Goal: Task Accomplishment & Management: Complete application form

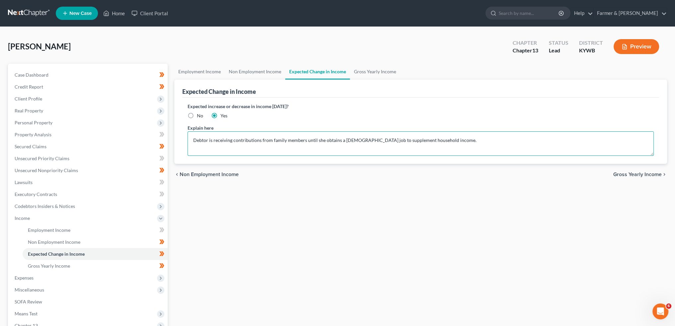
click at [490, 146] on textarea "Debtor is receiving contributions from family members until she obtains a part-…" at bounding box center [421, 144] width 466 height 25
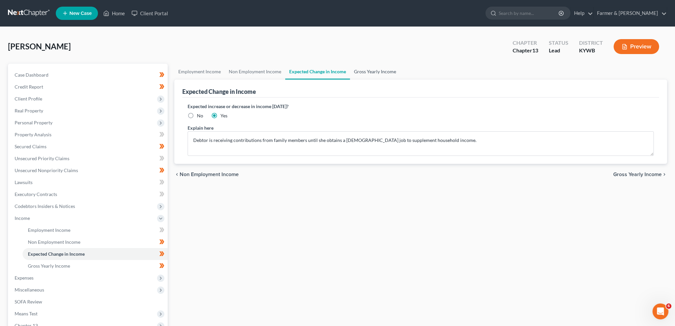
click at [364, 70] on link "Gross Yearly Income" at bounding box center [375, 72] width 50 height 16
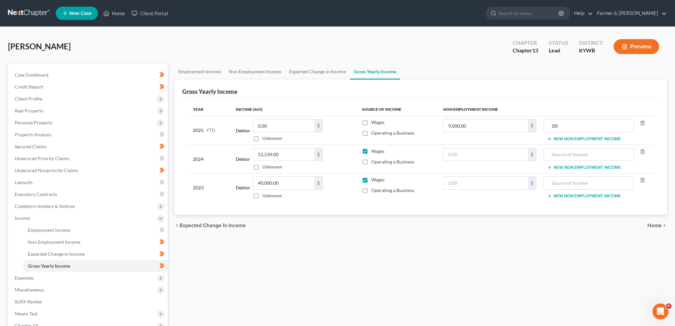
click at [371, 122] on label "Wages" at bounding box center [377, 122] width 13 height 7
click at [374, 122] on input "Wages" at bounding box center [376, 121] width 4 height 4
checkbox input "true"
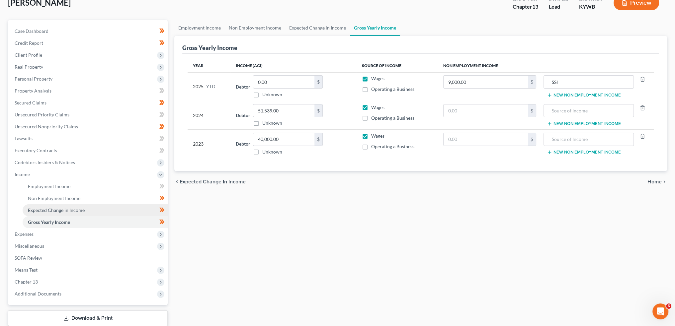
scroll to position [55, 0]
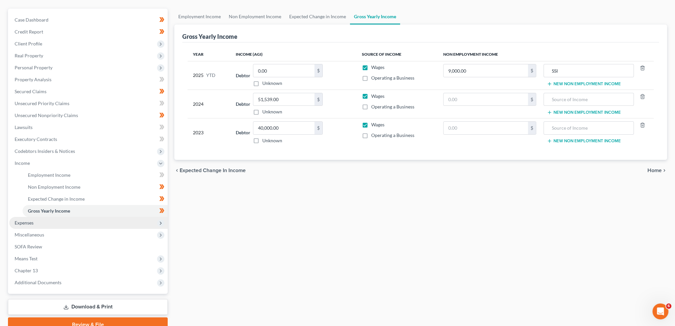
click at [50, 222] on span "Expenses" at bounding box center [88, 223] width 158 height 12
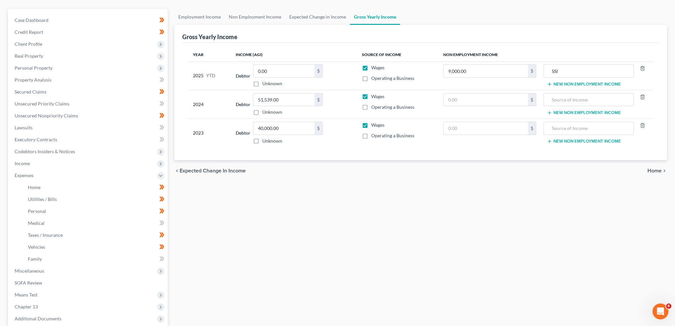
scroll to position [111, 0]
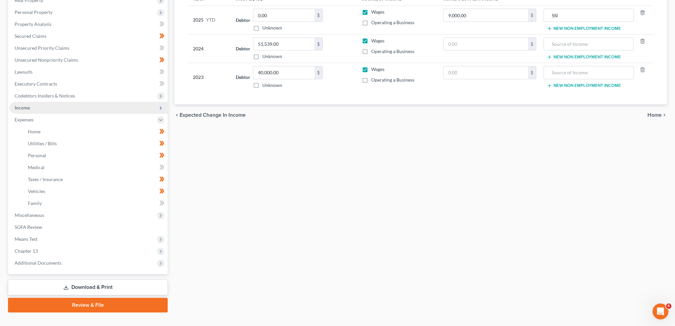
click at [61, 112] on span "Income" at bounding box center [88, 108] width 158 height 12
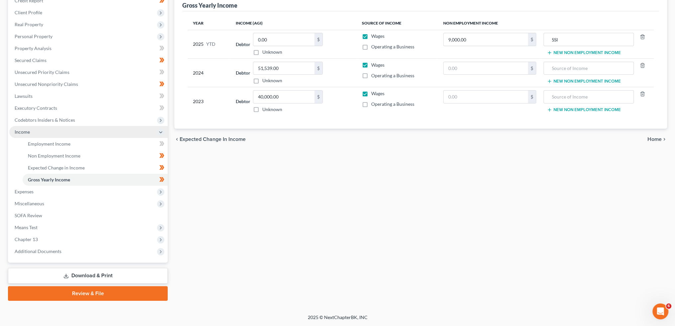
scroll to position [86, 0]
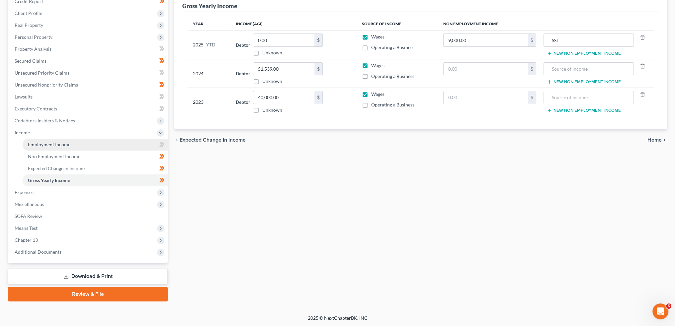
click at [57, 142] on span "Employment Income" at bounding box center [49, 145] width 43 height 6
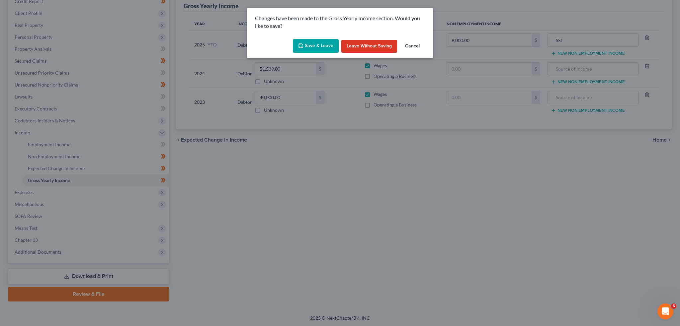
click at [320, 47] on button "Save & Leave" at bounding box center [316, 46] width 46 height 14
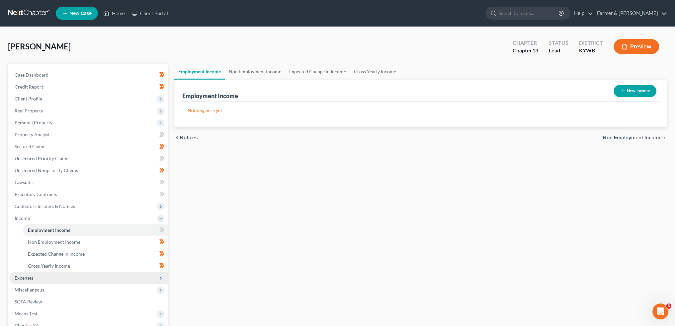
click at [72, 276] on span "Expenses" at bounding box center [88, 278] width 158 height 12
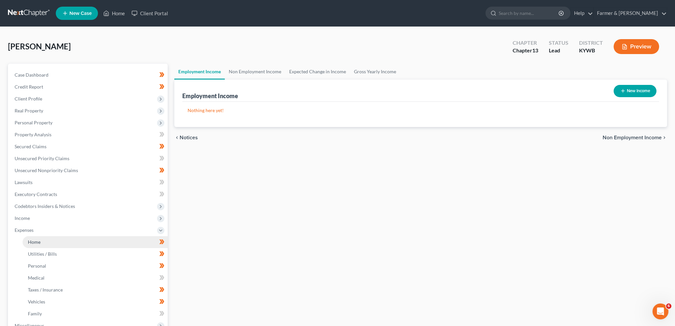
click at [59, 241] on link "Home" at bounding box center [95, 242] width 145 height 12
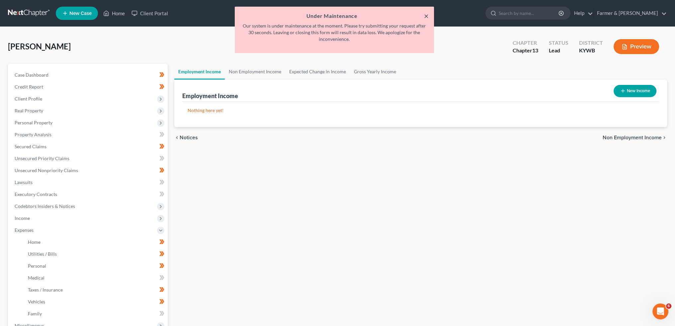
click at [425, 14] on button "×" at bounding box center [426, 16] width 5 height 8
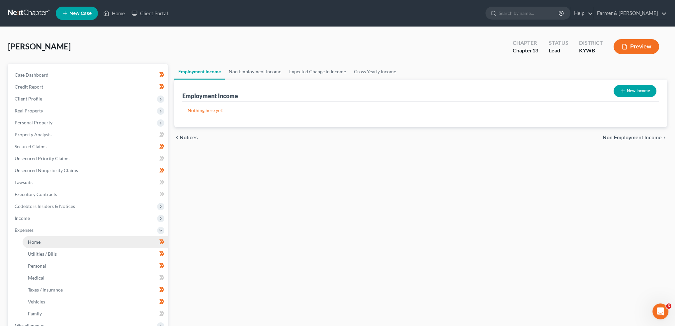
click at [71, 247] on link "Home" at bounding box center [95, 242] width 145 height 12
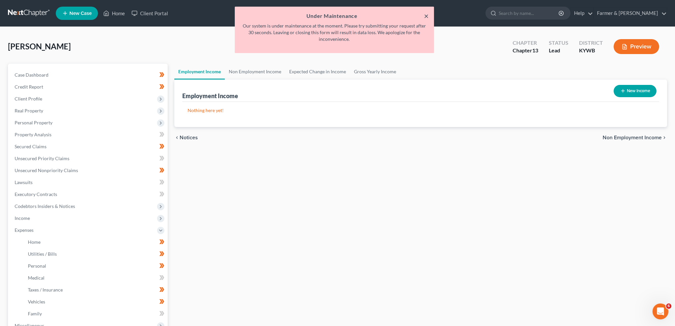
click at [425, 17] on button "×" at bounding box center [426, 16] width 5 height 8
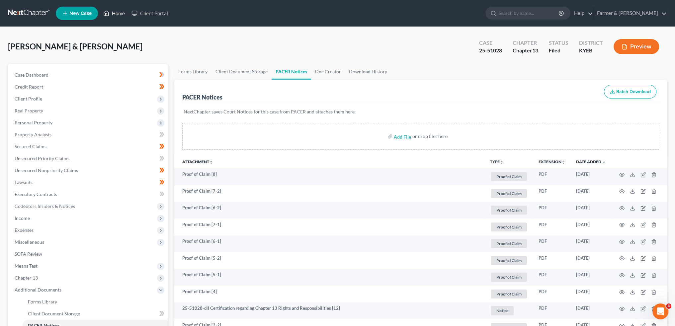
click at [122, 14] on link "Home" at bounding box center [114, 13] width 28 height 12
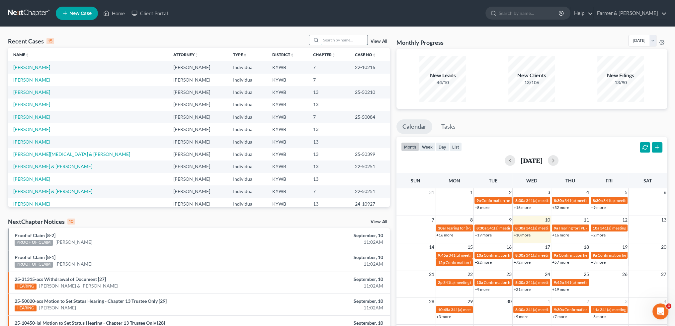
click at [348, 41] on input "search" at bounding box center [344, 40] width 46 height 10
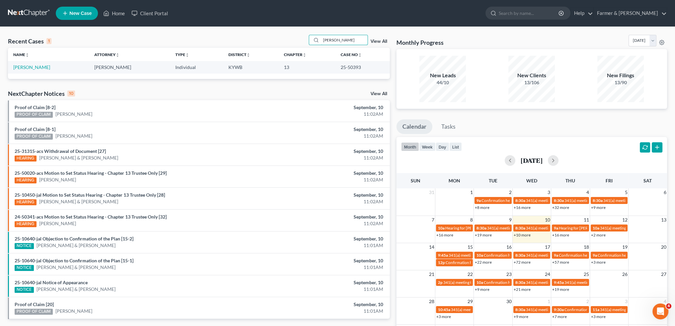
drag, startPoint x: 296, startPoint y: 41, endPoint x: 253, endPoint y: 39, distance: 42.9
click at [253, 39] on div "Recent Cases 1 noah gregg View All" at bounding box center [199, 41] width 382 height 13
type input "RICHARD CARY"
click at [22, 67] on link "Cary, James" at bounding box center [31, 67] width 37 height 6
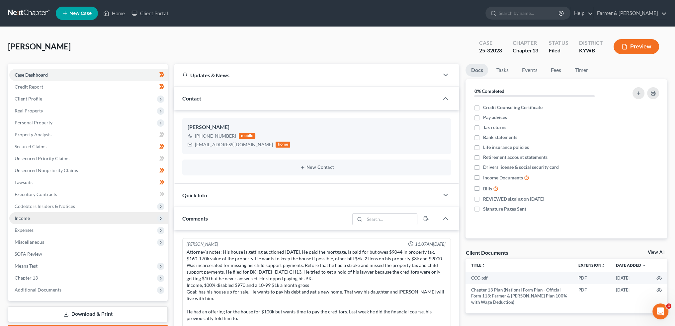
click at [74, 216] on span "Income" at bounding box center [88, 219] width 158 height 12
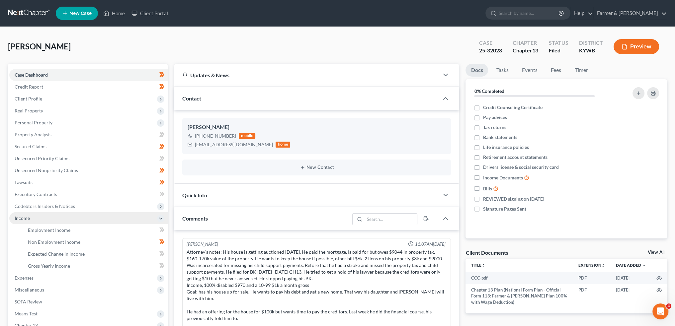
scroll to position [92, 0]
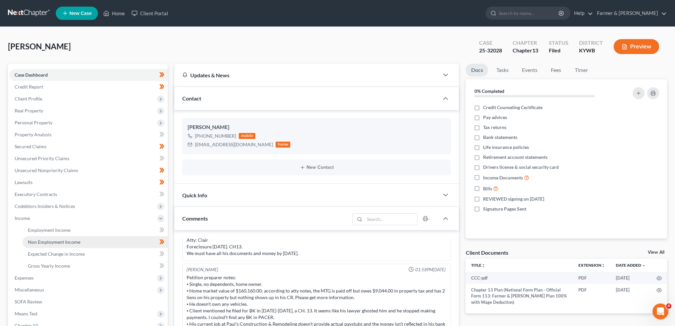
click at [65, 240] on span "Non Employment Income" at bounding box center [54, 242] width 52 height 6
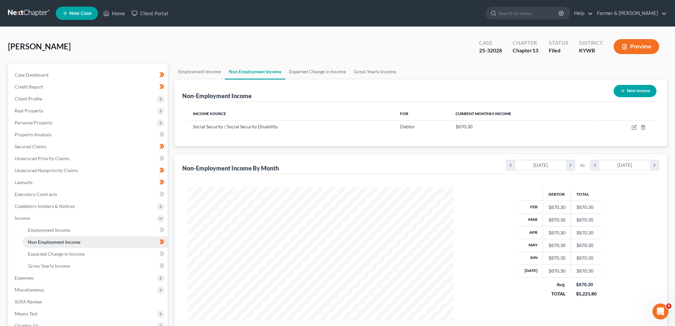
scroll to position [133, 279]
click at [116, 14] on link "Home" at bounding box center [114, 13] width 28 height 12
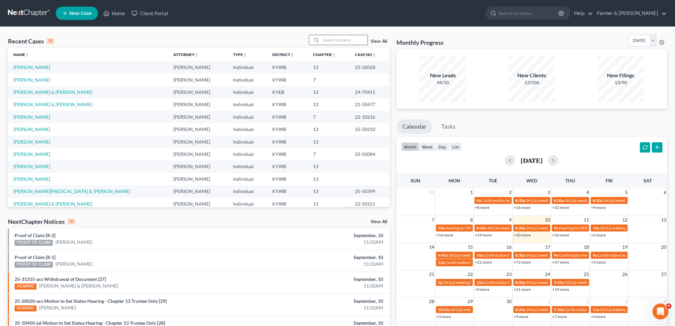
click at [341, 41] on input "search" at bounding box center [344, 40] width 46 height 10
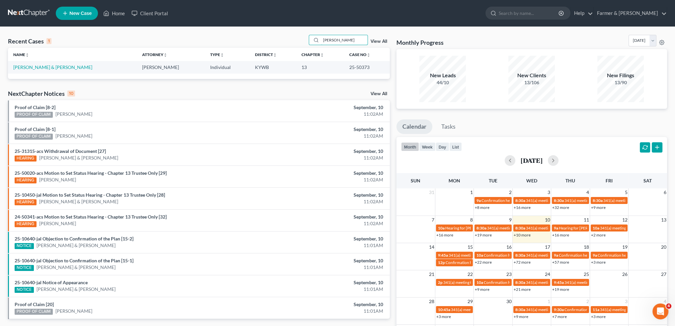
drag, startPoint x: 362, startPoint y: 41, endPoint x: 225, endPoint y: 43, distance: 137.2
click at [225, 43] on div "Recent Cases 1 STANLEY FLINT View All" at bounding box center [199, 41] width 382 height 13
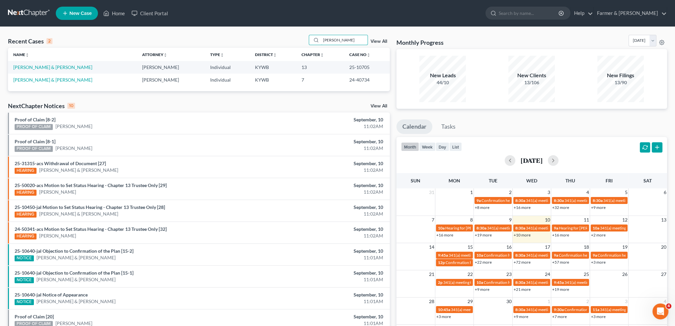
type input "[PERSON_NAME]"
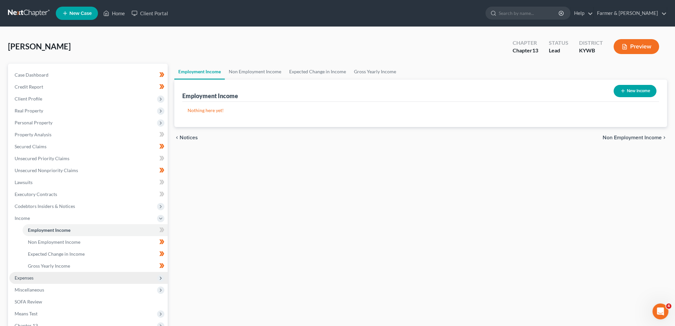
click at [27, 275] on span "Expenses" at bounding box center [24, 278] width 19 height 6
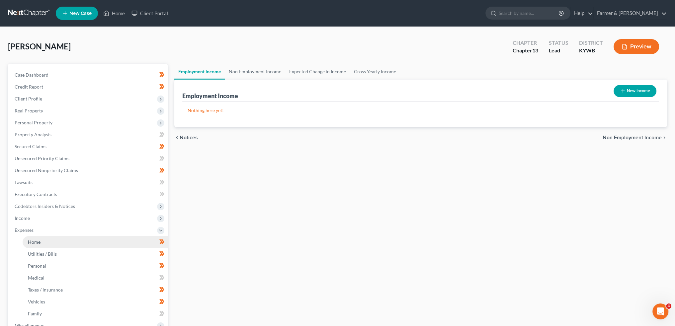
click at [31, 237] on link "Home" at bounding box center [95, 242] width 145 height 12
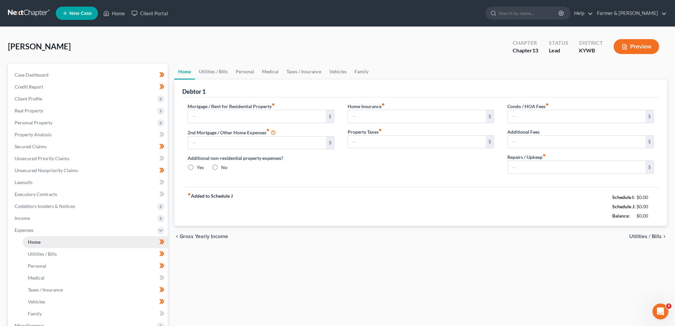
type input "1,086.00"
type input "0.00"
radio input "true"
type input "0.00"
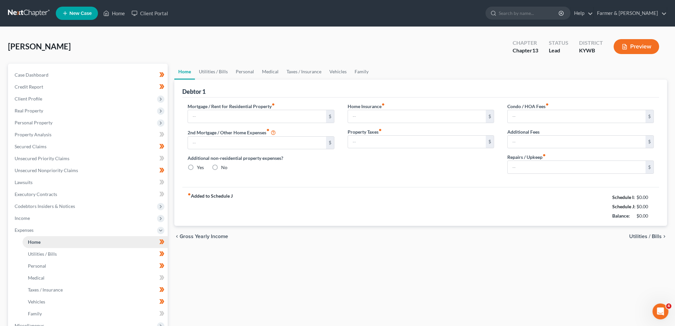
type input "0.00"
click at [91, 237] on link "Home" at bounding box center [95, 242] width 145 height 12
click at [214, 69] on link "Utilities / Bills" at bounding box center [213, 72] width 37 height 16
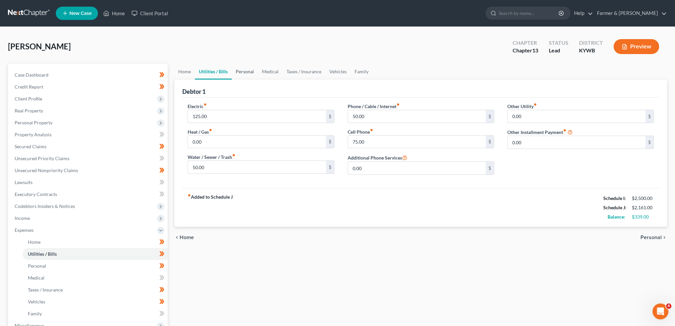
click at [248, 71] on link "Personal" at bounding box center [245, 72] width 26 height 16
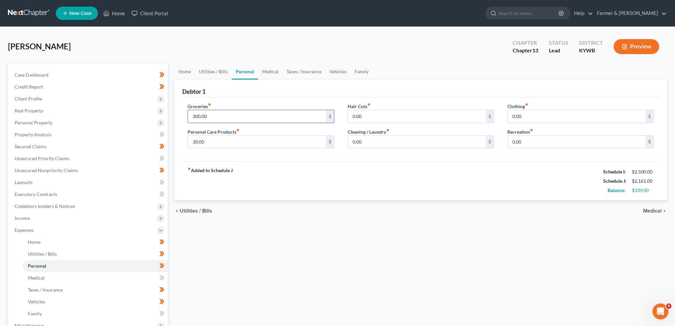
click at [253, 116] on input "300.00" at bounding box center [257, 116] width 138 height 13
type input "200.00"
type input "50.00"
type input "25.00"
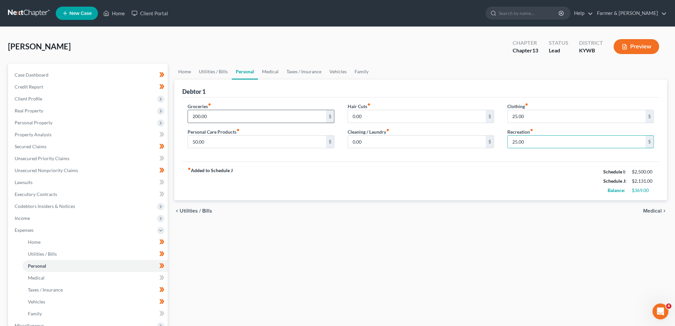
click at [231, 115] on input "200.00" at bounding box center [257, 116] width 138 height 13
type input "230.00"
click at [271, 73] on link "Medical" at bounding box center [270, 72] width 25 height 16
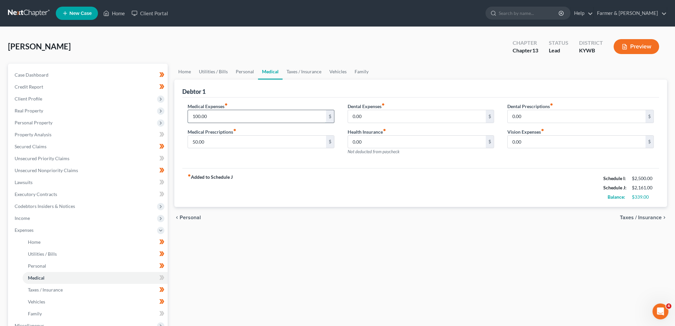
click at [216, 114] on input "100.00" at bounding box center [257, 116] width 138 height 13
click at [306, 65] on link "Taxes / Insurance" at bounding box center [304, 72] width 43 height 16
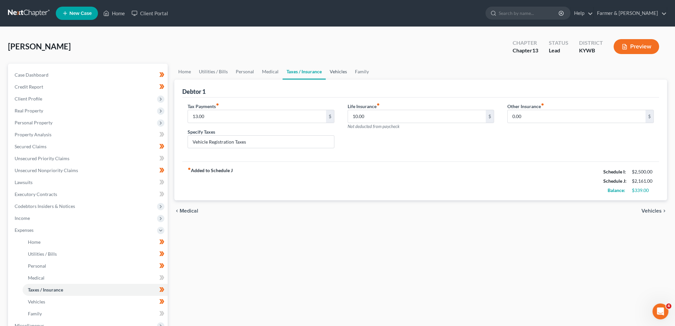
click at [340, 70] on link "Vehicles" at bounding box center [338, 72] width 25 height 16
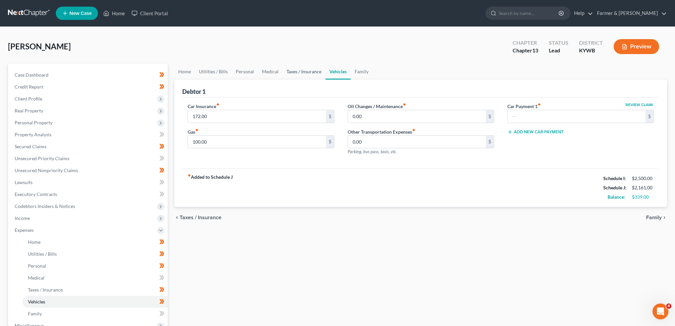
click at [287, 73] on link "Taxes / Insurance" at bounding box center [304, 72] width 43 height 16
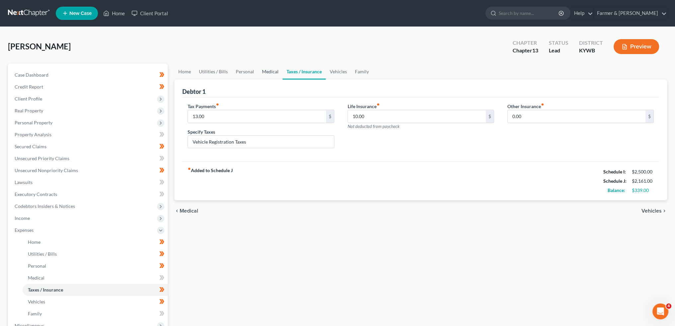
click at [266, 71] on link "Medical" at bounding box center [270, 72] width 25 height 16
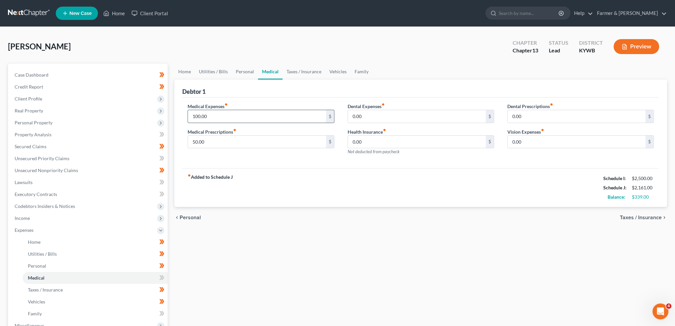
click at [215, 114] on input "100.00" at bounding box center [257, 116] width 138 height 13
type input "50.00"
click at [361, 75] on link "Family" at bounding box center [362, 72] width 22 height 16
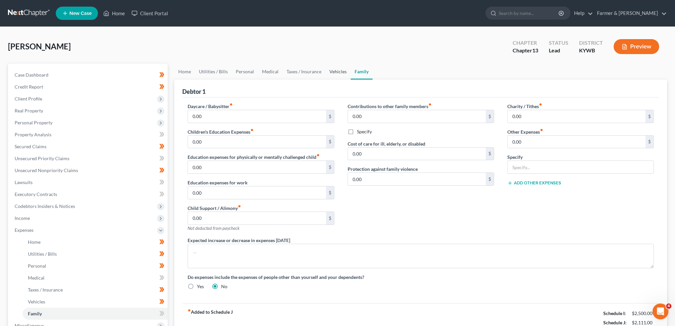
click at [337, 73] on link "Vehicles" at bounding box center [337, 72] width 25 height 16
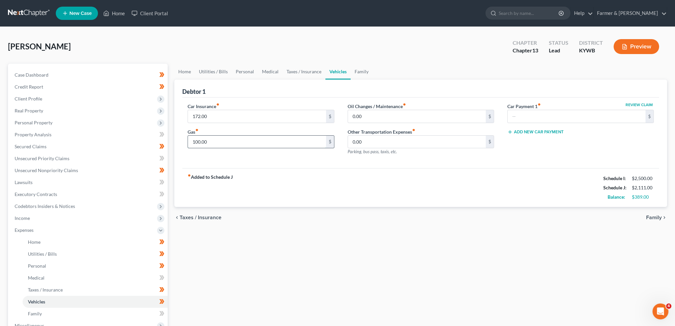
click at [223, 140] on input "100.00" at bounding box center [257, 142] width 138 height 13
type input "150.00"
click at [380, 211] on div "chevron_left Taxes / Insurance Family chevron_right" at bounding box center [420, 217] width 493 height 21
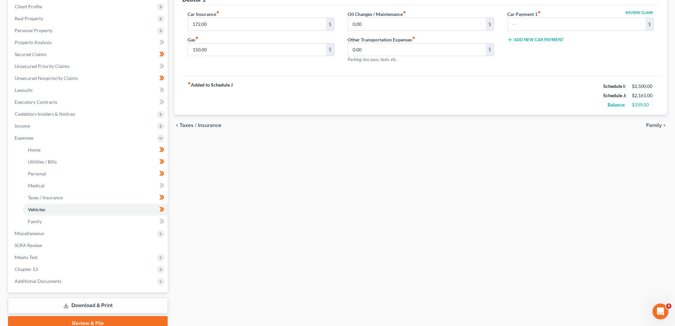
scroll to position [122, 0]
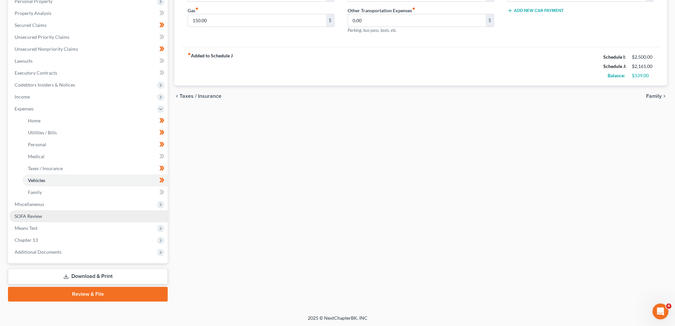
click at [45, 214] on link "SOFA Review" at bounding box center [88, 217] width 158 height 12
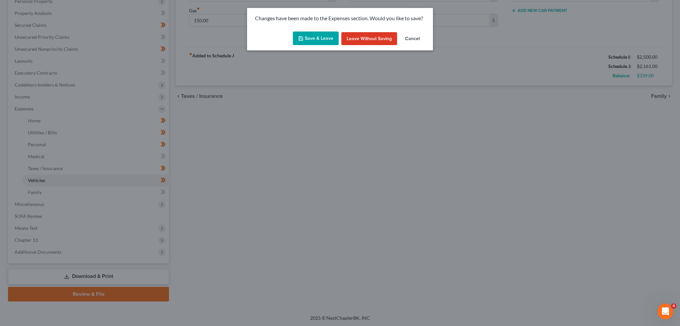
click at [311, 35] on button "Save & Leave" at bounding box center [316, 39] width 46 height 14
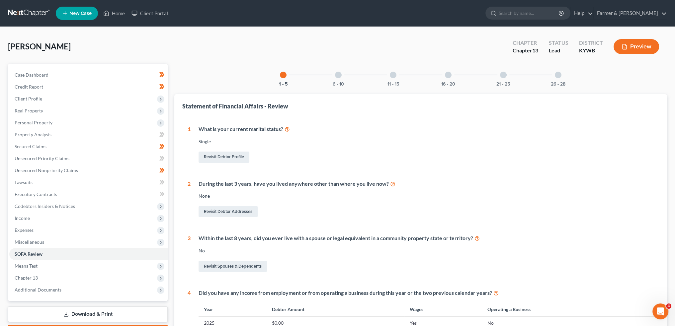
click at [339, 79] on div "6 - 10" at bounding box center [338, 75] width 23 height 23
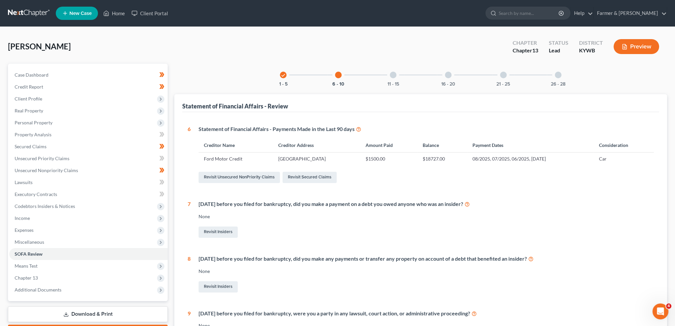
click at [395, 74] on div at bounding box center [393, 75] width 7 height 7
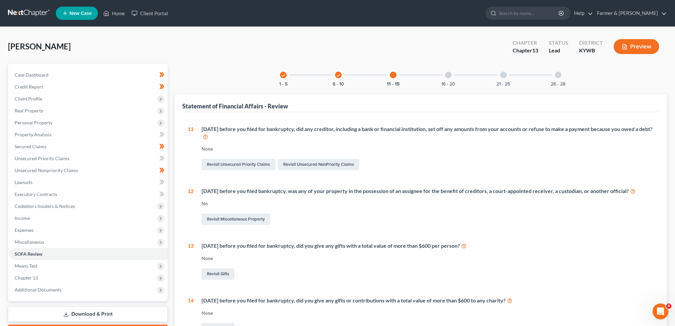
click at [448, 75] on div at bounding box center [448, 75] width 7 height 7
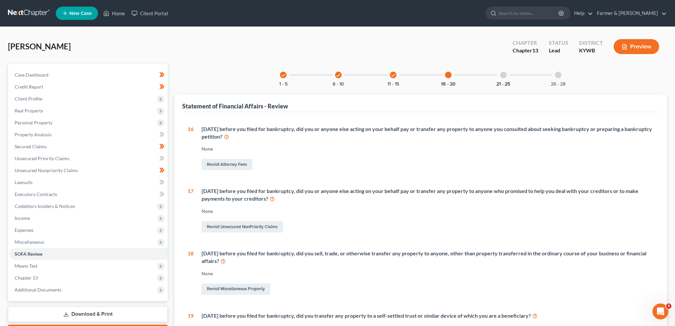
click at [502, 84] on button "21 - 25" at bounding box center [504, 84] width 14 height 5
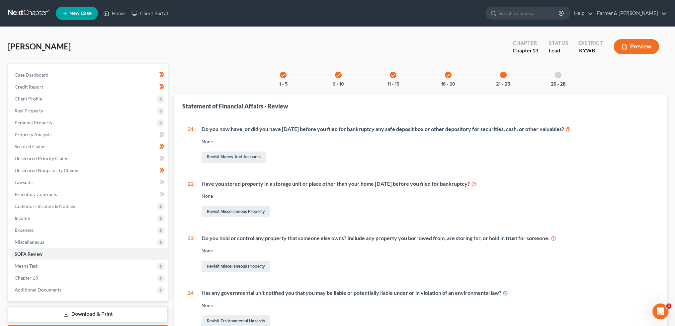
click at [561, 82] on button "26 - 28" at bounding box center [558, 84] width 15 height 5
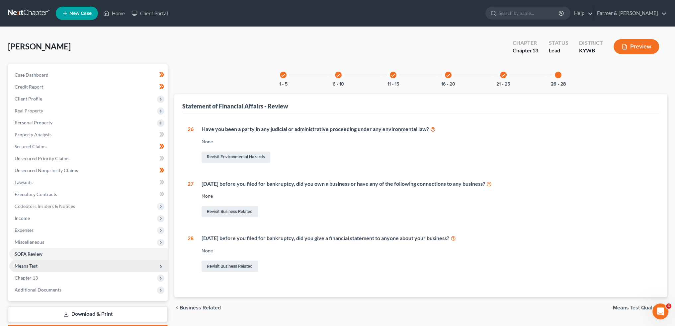
click at [84, 263] on span "Means Test" at bounding box center [88, 266] width 158 height 12
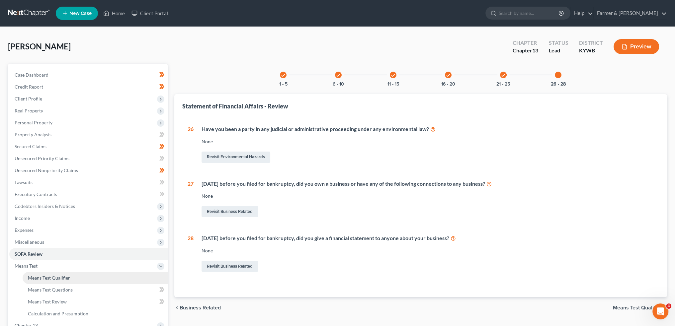
click at [82, 276] on link "Means Test Qualifier" at bounding box center [95, 278] width 145 height 12
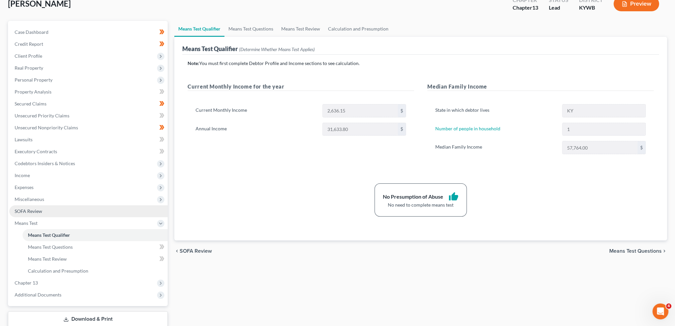
scroll to position [55, 0]
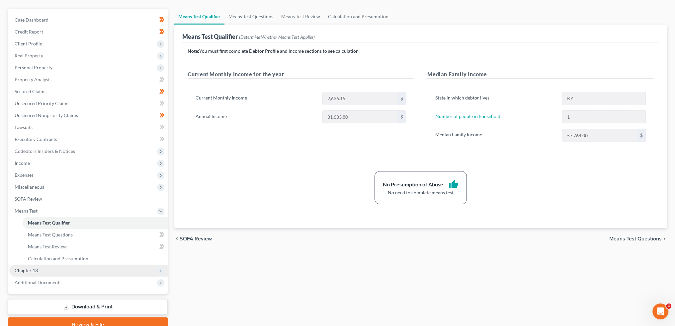
click at [73, 271] on span "Chapter 13" at bounding box center [88, 271] width 158 height 12
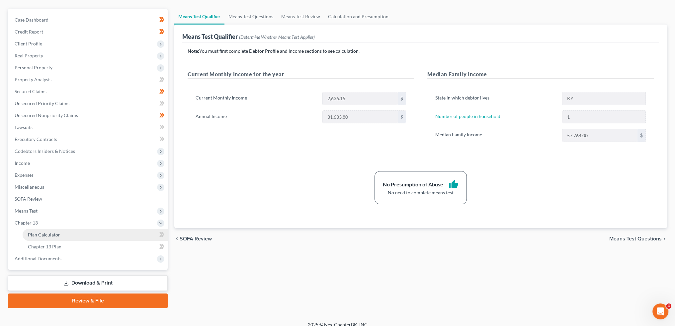
click at [74, 232] on link "Plan Calculator" at bounding box center [95, 235] width 145 height 12
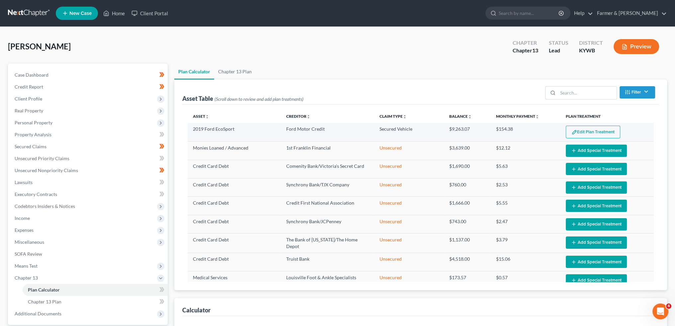
click at [598, 130] on button "Edit Plan Treatment" at bounding box center [593, 132] width 54 height 13
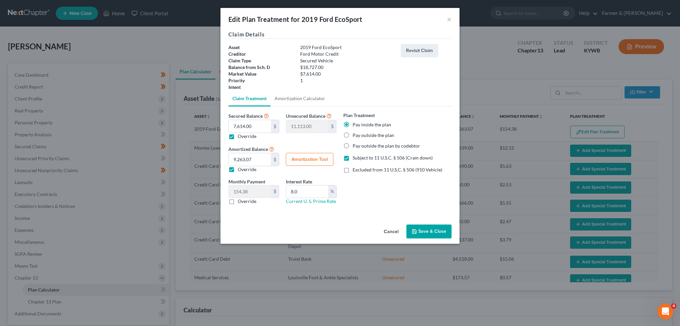
select select "59"
click at [390, 228] on button "Cancel" at bounding box center [391, 232] width 25 height 13
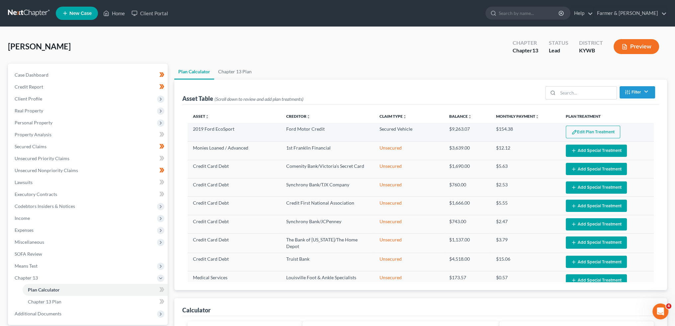
drag, startPoint x: 588, startPoint y: 119, endPoint x: 586, endPoint y: 128, distance: 8.8
click at [588, 119] on th "Plan Treatment" at bounding box center [607, 116] width 93 height 13
click at [586, 129] on button "Edit Plan Treatment" at bounding box center [593, 132] width 54 height 13
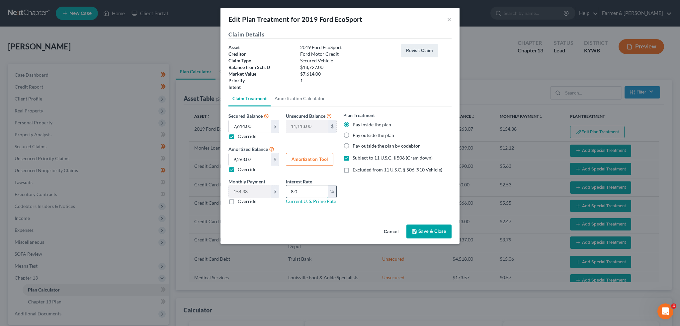
click at [322, 193] on input "8.0" at bounding box center [307, 192] width 42 height 13
type input "8"
type input "9.5"
click at [306, 158] on button "Amortization Tool" at bounding box center [309, 159] width 47 height 13
type input "7,614.00"
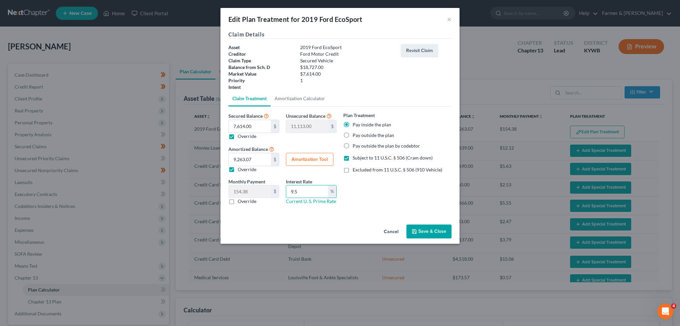
type input "9.5"
type input "60"
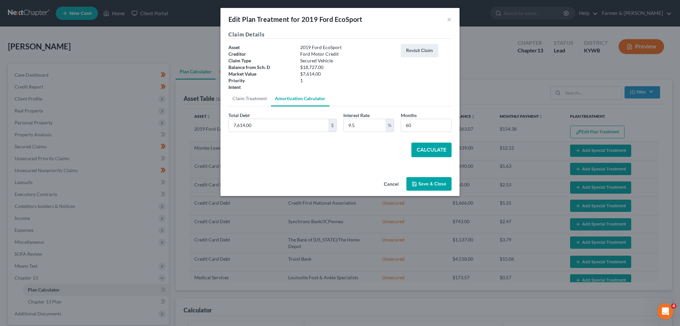
click at [429, 149] on button "Calculate" at bounding box center [431, 150] width 40 height 15
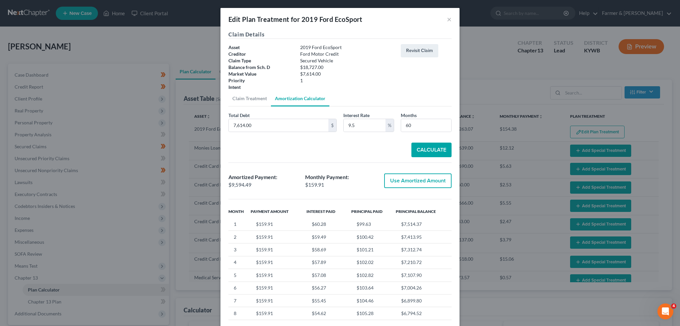
click at [412, 181] on button "Use Amortized Amount" at bounding box center [417, 181] width 67 height 15
type input "9,594.49"
type input "159.90"
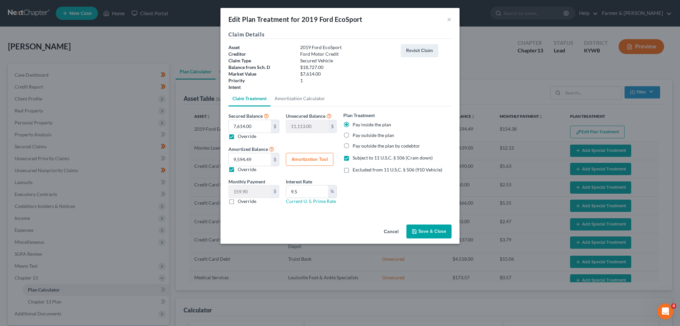
click at [428, 229] on button "Save & Close" at bounding box center [429, 232] width 45 height 14
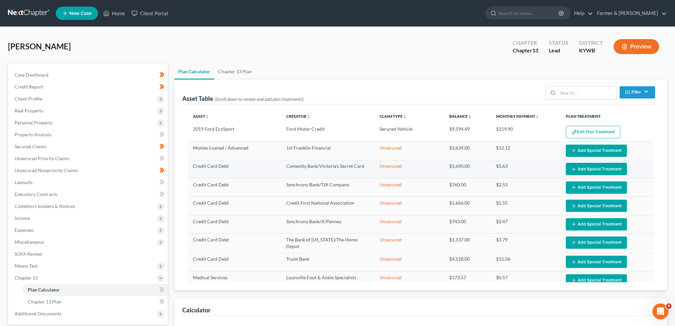
select select "59"
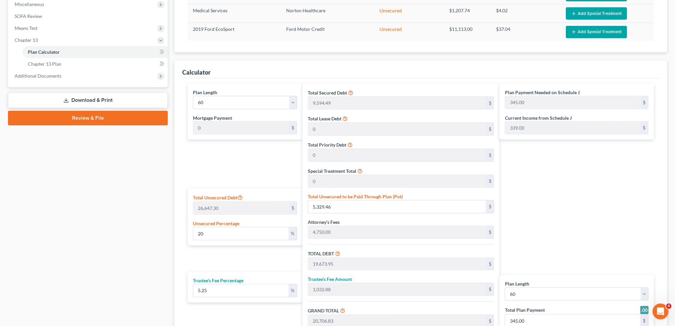
scroll to position [277, 0]
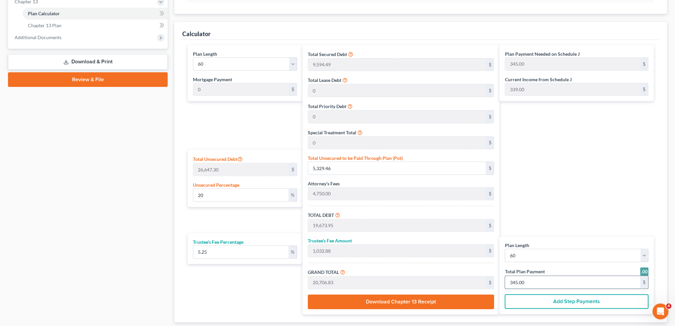
click at [532, 280] on input "345.00" at bounding box center [572, 282] width 135 height 13
type input "0"
type input "171.02"
type input "8.97"
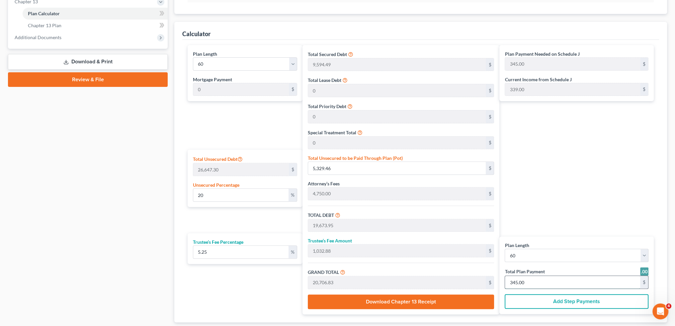
type input "180.00"
type input "3"
type input "1,881.23"
type input "98.76"
type input "1,980.00"
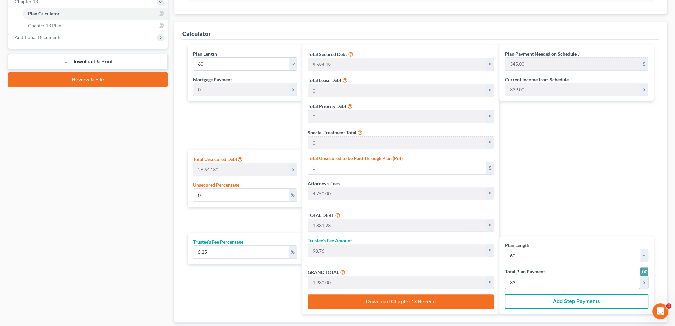
type input "339"
type input "18.69"
type input "4,980.92"
type input "19,325.41"
type input "1,014.58"
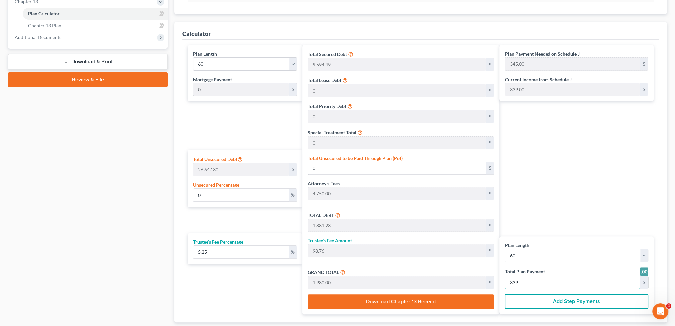
type input "20,340.00"
type input "339.00"
click at [94, 29] on link "Chapter 13 Plan" at bounding box center [95, 26] width 145 height 12
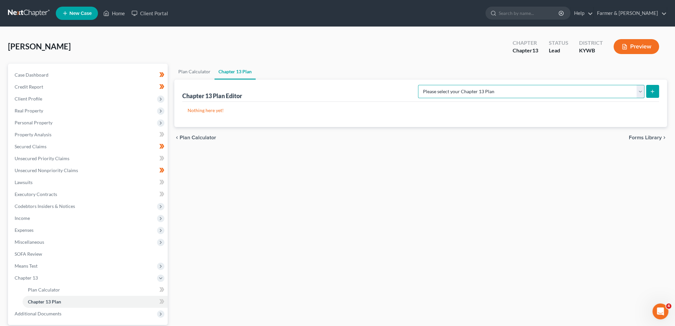
click at [507, 89] on select "Please select your Chapter 13 Plan National Form Plan - Official Form 113 Natio…" at bounding box center [531, 91] width 227 height 13
select select "3"
click at [445, 85] on select "Please select your Chapter 13 Plan National Form Plan - Official Form 113 Natio…" at bounding box center [531, 91] width 227 height 13
click at [650, 91] on icon "submit" at bounding box center [652, 91] width 5 height 5
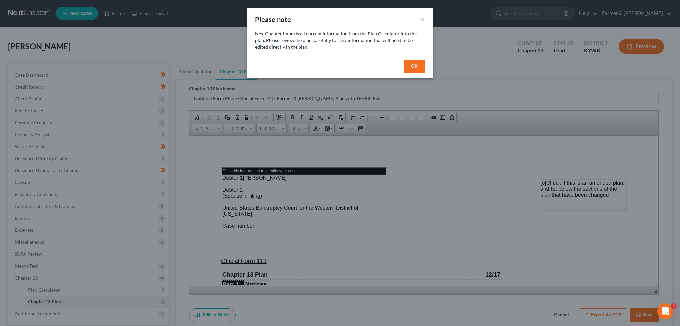
click at [407, 64] on button "OK" at bounding box center [414, 66] width 21 height 13
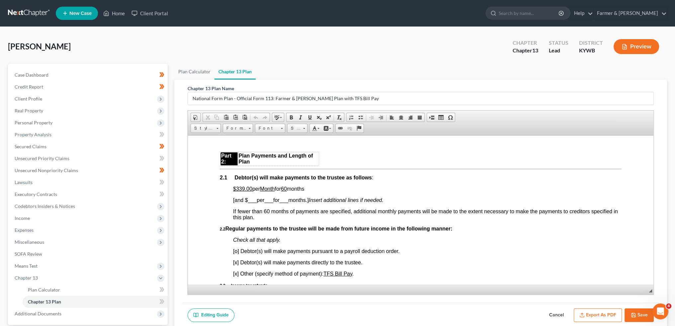
scroll to position [387, 0]
drag, startPoint x: 250, startPoint y: 190, endPoint x: 312, endPoint y: 191, distance: 61.8
click at [312, 191] on p "$339.00 per Month for 60 months" at bounding box center [427, 189] width 389 height 6
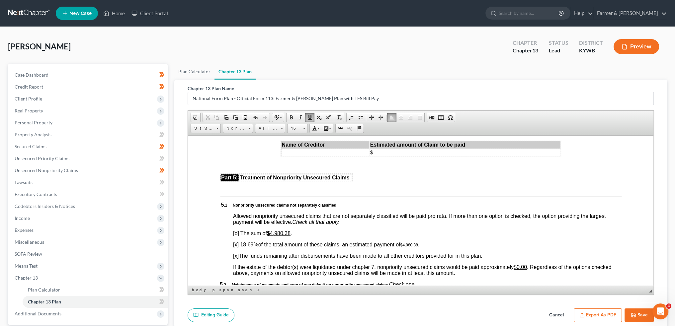
scroll to position [1384, 0]
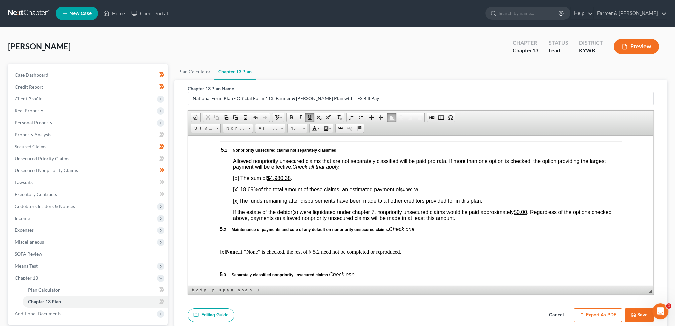
click at [244, 192] on u "18.69%" at bounding box center [249, 190] width 18 height 6
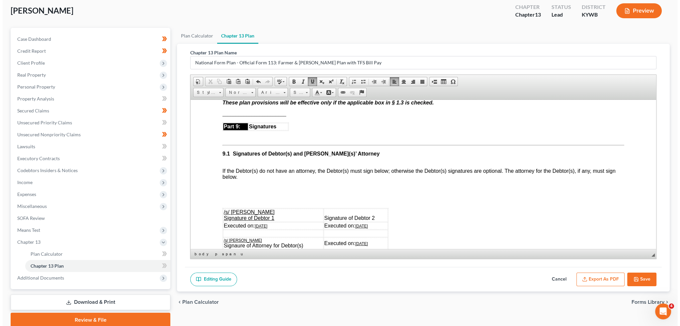
scroll to position [55, 0]
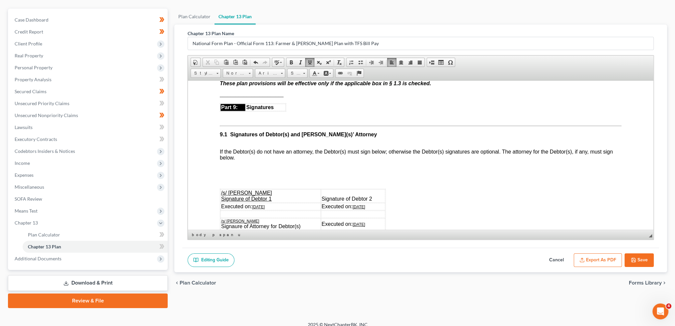
click at [607, 255] on button "Export as PDF" at bounding box center [598, 261] width 48 height 14
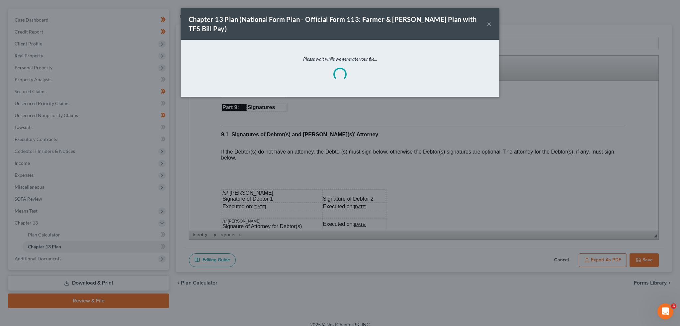
scroll to position [1820, 0]
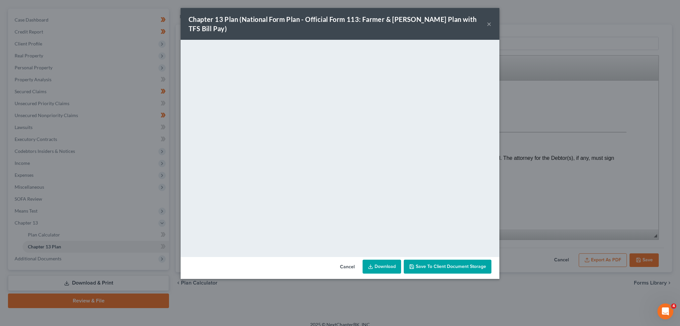
click at [457, 264] on span "Save to Client Document Storage" at bounding box center [451, 267] width 70 height 6
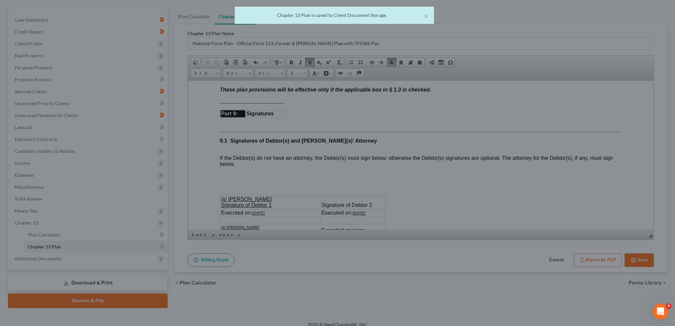
scroll to position [1827, 0]
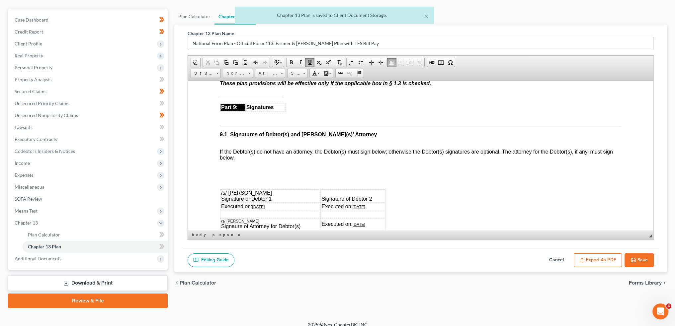
click at [633, 258] on icon "button" at bounding box center [634, 260] width 4 height 4
select select "3"
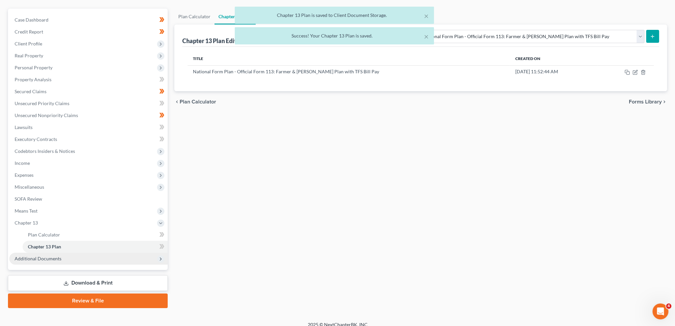
click at [58, 256] on span "Additional Documents" at bounding box center [38, 259] width 47 height 6
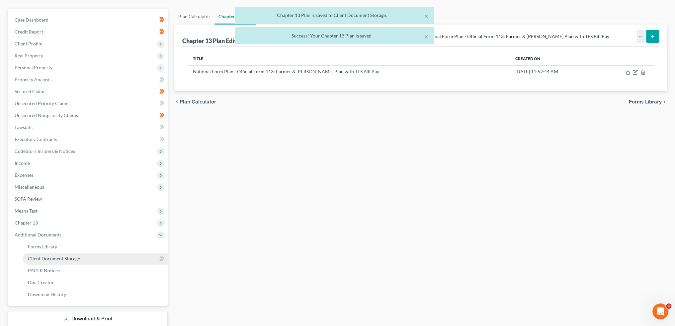
click at [59, 255] on link "Client Document Storage" at bounding box center [95, 259] width 145 height 12
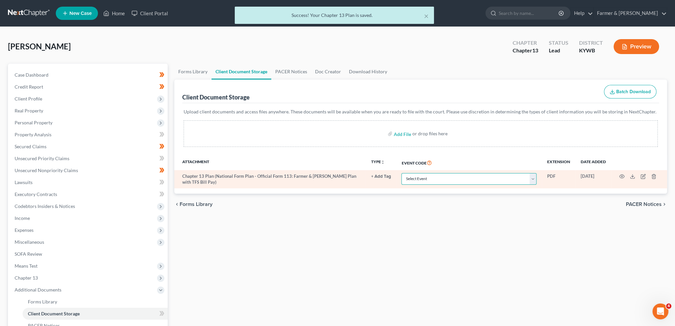
click at [428, 180] on select "Select Event Amended Answer Amended Complaint Amended List of Creditors (Fee) A…" at bounding box center [469, 179] width 135 height 12
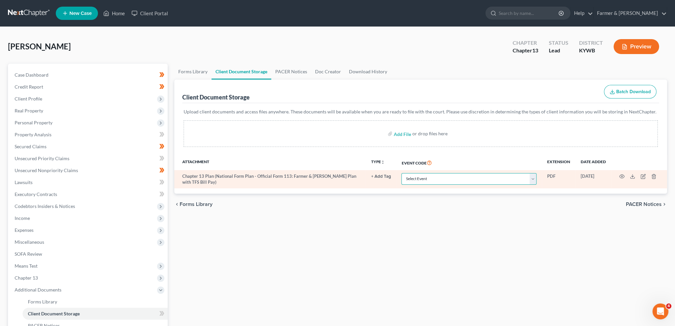
select select "16"
click at [402, 173] on select "Select Event Amended Answer Amended Complaint Amended List of Creditors (Fee) A…" at bounding box center [469, 179] width 135 height 12
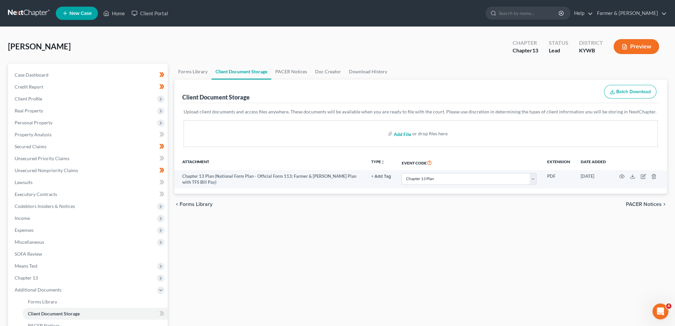
click at [405, 134] on input "file" at bounding box center [402, 134] width 16 height 12
type input "C:\fakepath\CCC (20).pdf"
select select "16"
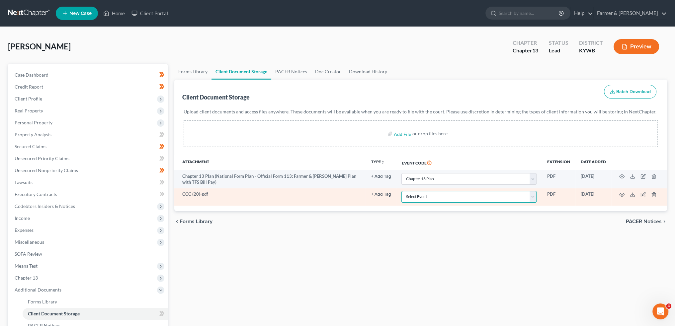
click at [472, 199] on select "Select Event Amended Answer Amended Complaint Amended List of Creditors (Fee) A…" at bounding box center [469, 197] width 135 height 12
select select "7"
click at [402, 191] on select "Select Event Amended Answer Amended Complaint Amended List of Creditors (Fee) A…" at bounding box center [469, 197] width 135 height 12
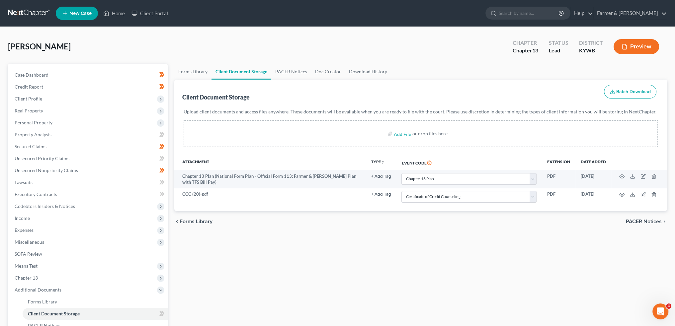
click at [437, 240] on div "Forms Library Client Document Storage PACER Notices Doc Creator Download Histor…" at bounding box center [421, 232] width 500 height 336
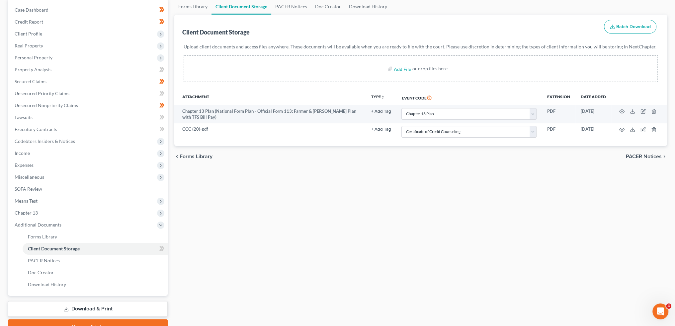
scroll to position [98, 0]
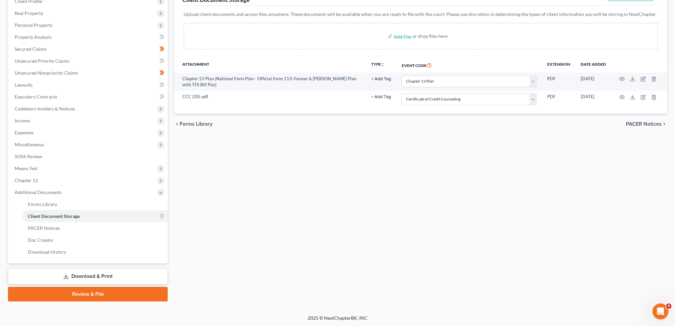
click at [135, 292] on link "Review & File" at bounding box center [88, 294] width 160 height 15
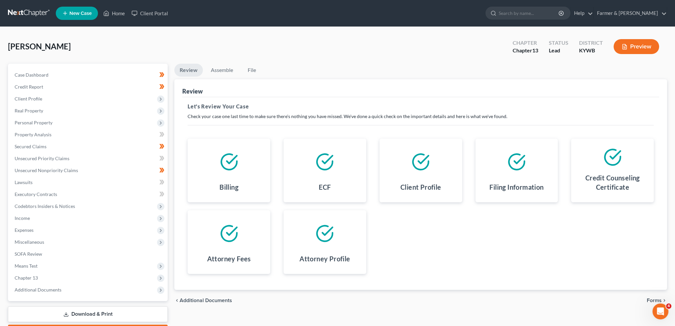
click at [656, 300] on span "Forms" at bounding box center [654, 300] width 15 height 5
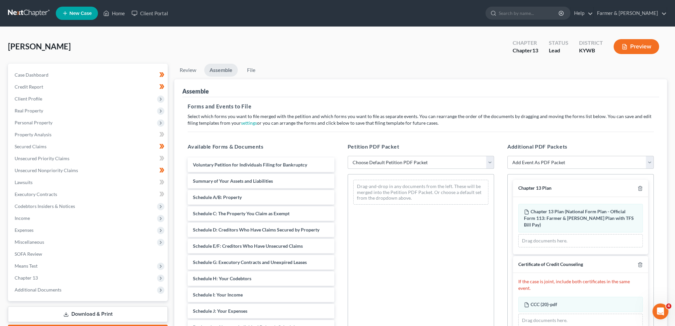
click at [366, 162] on select "Choose Default Petition PDF Packet Emergency Filing (Voluntary Petition and Cre…" at bounding box center [421, 162] width 146 height 13
select select "1"
click at [348, 156] on select "Choose Default Petition PDF Packet Emergency Filing (Voluntary Petition and Cre…" at bounding box center [421, 162] width 146 height 13
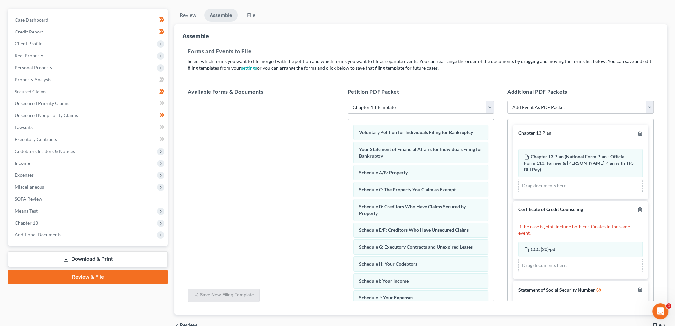
scroll to position [21, 0]
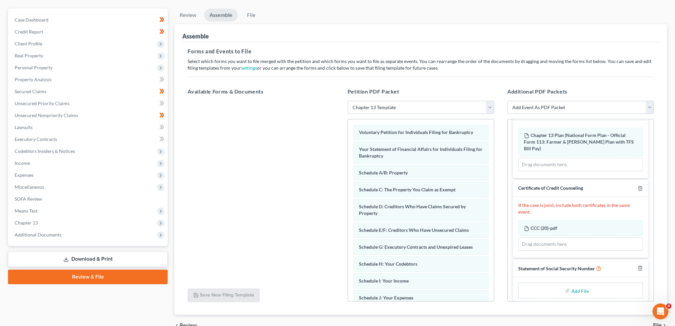
click at [579, 285] on input "file" at bounding box center [579, 291] width 16 height 12
type input "C:\fakepath\SSN to Sign.pdf"
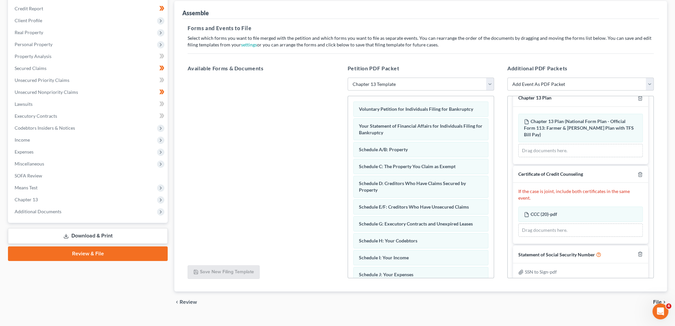
scroll to position [90, 0]
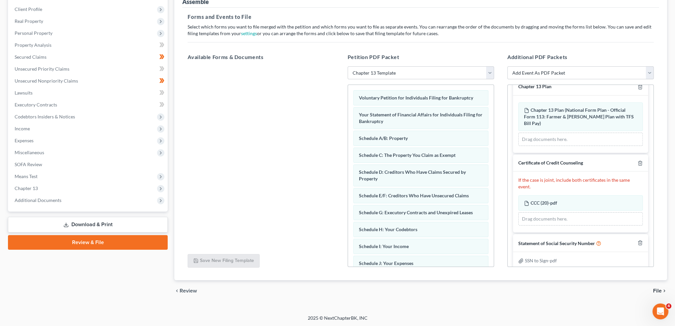
click at [657, 290] on span "File" at bounding box center [657, 291] width 9 height 5
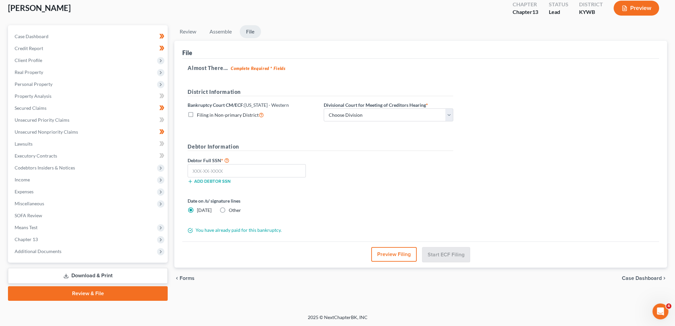
scroll to position [38, 0]
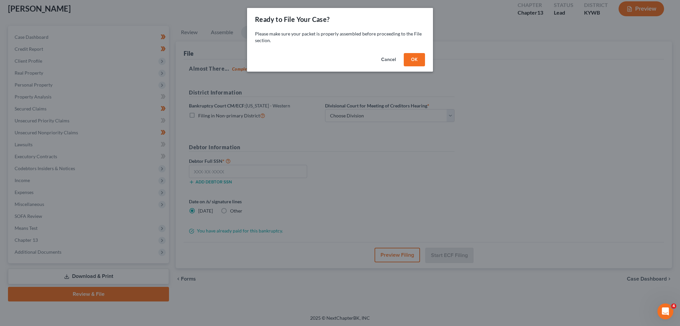
click at [410, 57] on button "OK" at bounding box center [414, 59] width 21 height 13
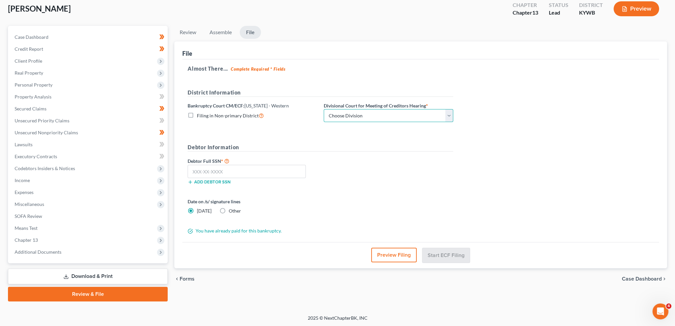
drag, startPoint x: 416, startPoint y: 112, endPoint x: 412, endPoint y: 110, distance: 4.2
click at [416, 111] on select "Choose Division Bowling Green Louisville Owensboro Paducah" at bounding box center [389, 115] width 130 height 13
select select "1"
click at [324, 109] on select "Choose Division Bowling Green Louisville Owensboro Paducah" at bounding box center [389, 115] width 130 height 13
click at [249, 166] on input "text" at bounding box center [247, 171] width 118 height 13
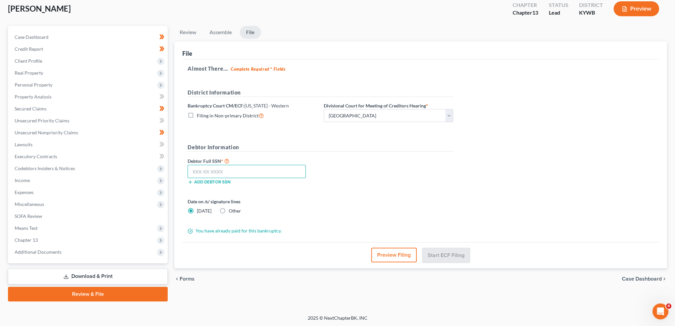
paste input "405-94-5184"
type input "405-94-5184"
click at [457, 250] on button "Start ECF Filing" at bounding box center [445, 255] width 47 height 15
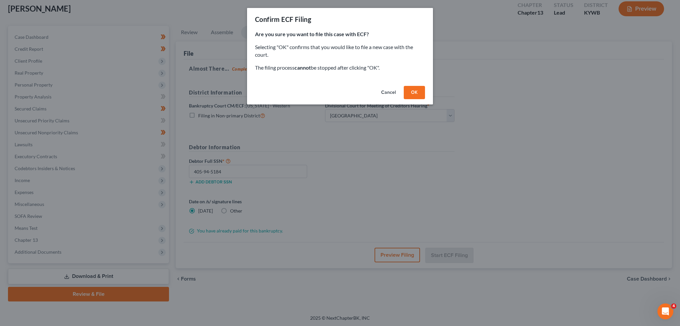
click at [413, 94] on button "OK" at bounding box center [414, 92] width 21 height 13
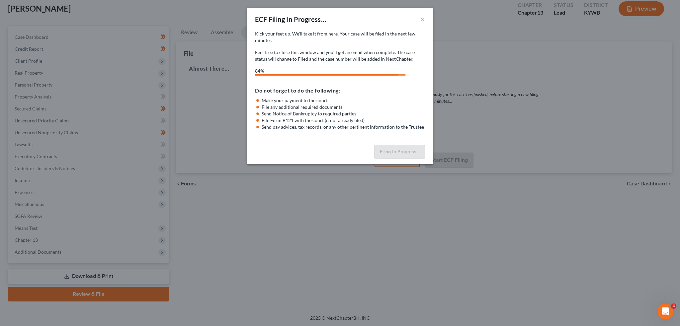
select select "1"
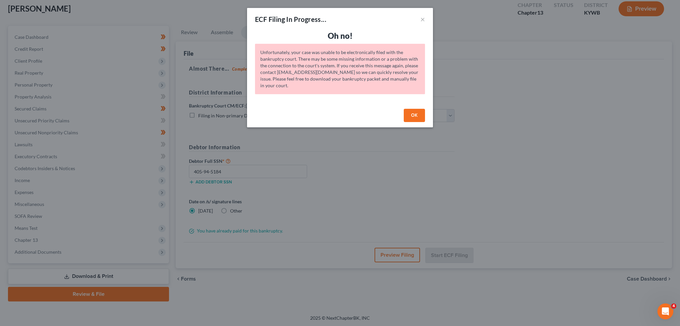
click at [416, 114] on button "OK" at bounding box center [414, 115] width 21 height 13
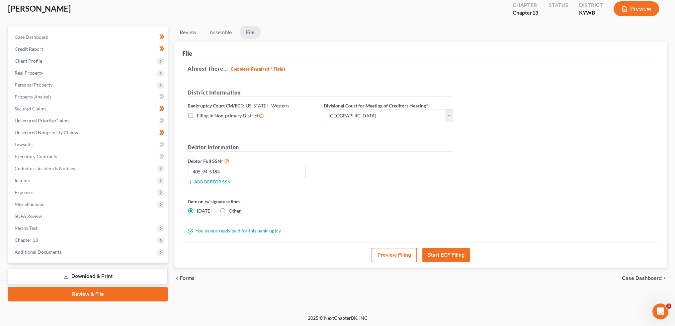
click at [399, 160] on div "Debtor Full SSN * 405-94-5184 Add debtor SSN" at bounding box center [320, 173] width 272 height 33
click at [356, 154] on div "Debtor Information Debtor Full SSN * 405-94-5184 Add debtor SSN" at bounding box center [320, 166] width 272 height 47
click at [447, 255] on button "Start ECF Filing" at bounding box center [445, 255] width 47 height 15
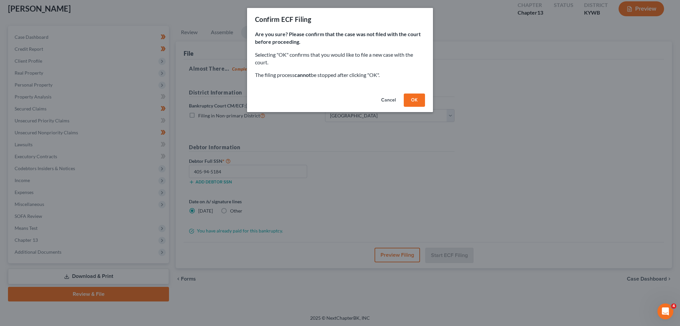
click at [412, 99] on button "OK" at bounding box center [414, 100] width 21 height 13
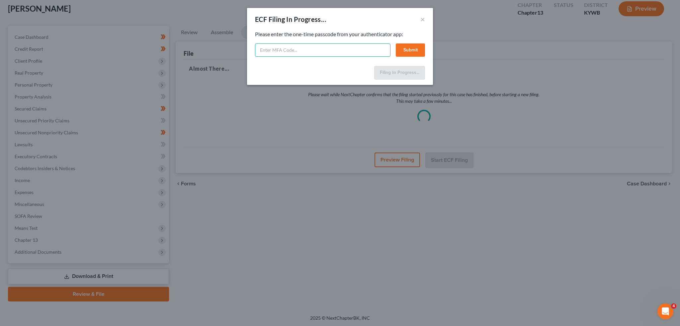
click at [322, 53] on input "text" at bounding box center [323, 50] width 136 height 13
type input "454933"
click at [405, 49] on button "Submit" at bounding box center [410, 50] width 29 height 13
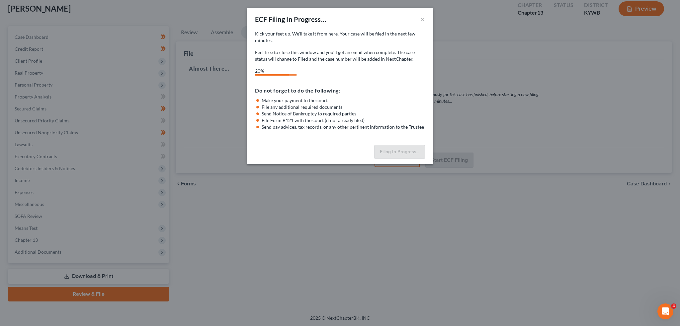
select select "1"
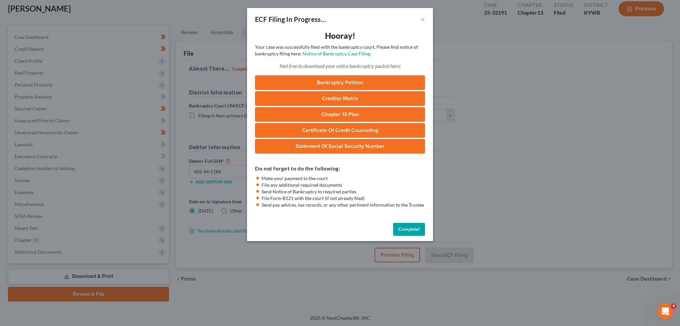
click at [412, 231] on button "Complete!" at bounding box center [409, 229] width 32 height 13
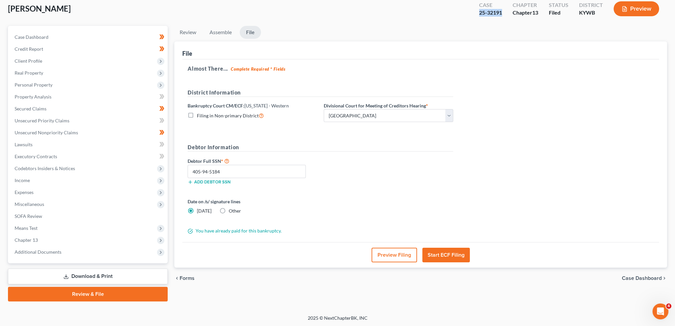
drag, startPoint x: 502, startPoint y: 14, endPoint x: 477, endPoint y: 14, distance: 25.6
click at [477, 14] on div "Case 25-32191" at bounding box center [491, 10] width 34 height 20
copy div "25-32191"
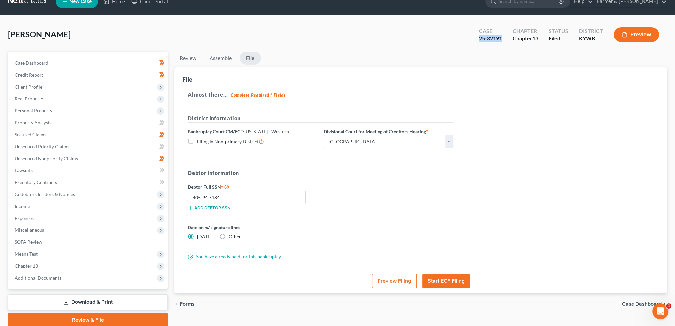
scroll to position [0, 0]
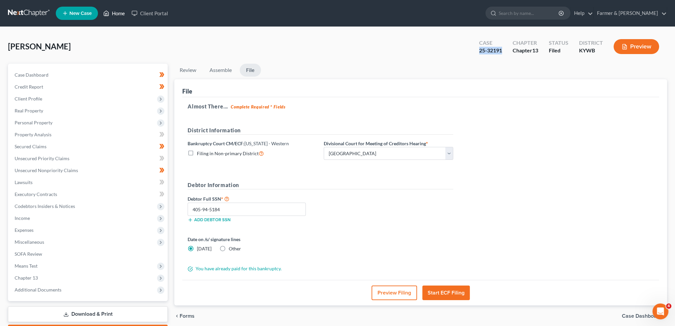
click at [116, 11] on link "Home" at bounding box center [114, 13] width 28 height 12
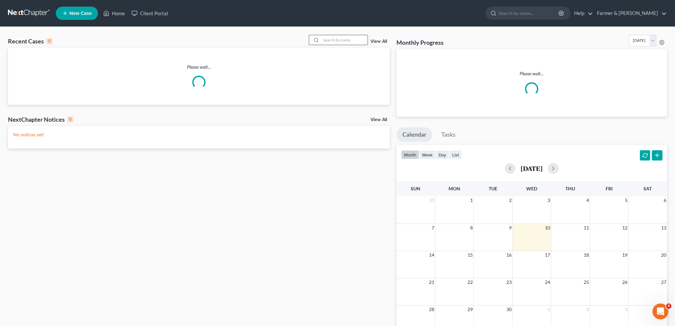
click at [328, 41] on input "search" at bounding box center [344, 40] width 46 height 10
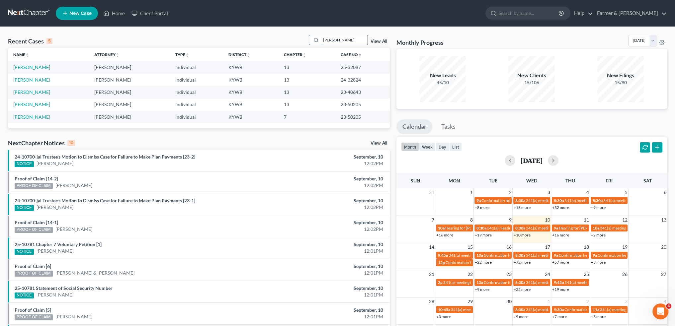
click at [353, 41] on input "ayers" at bounding box center [344, 40] width 46 height 10
drag, startPoint x: 353, startPoint y: 41, endPoint x: 227, endPoint y: 30, distance: 126.4
click at [227, 30] on div "Recent Cases 5 ayers View All Name unfold_more expand_more expand_less Attorney…" at bounding box center [337, 207] width 675 height 360
type input "i"
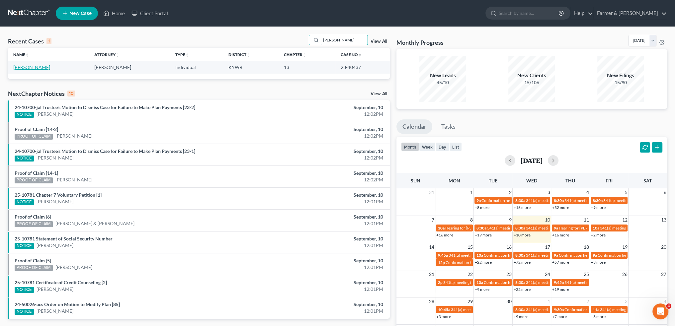
type input "richard stanley"
click at [33, 68] on link "Stanley, Richard" at bounding box center [31, 67] width 37 height 6
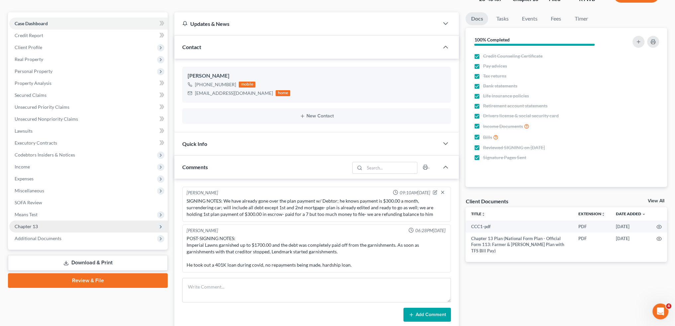
scroll to position [149, 0]
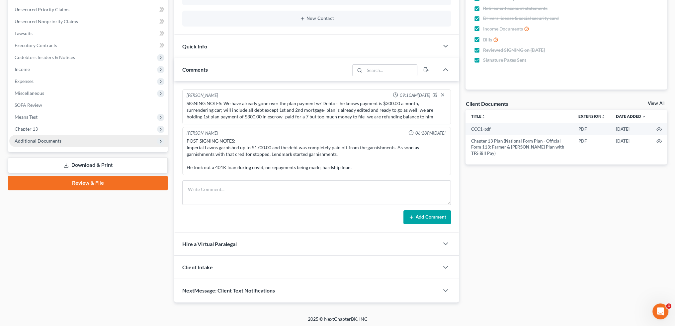
click at [42, 141] on span "Additional Documents" at bounding box center [38, 141] width 47 height 6
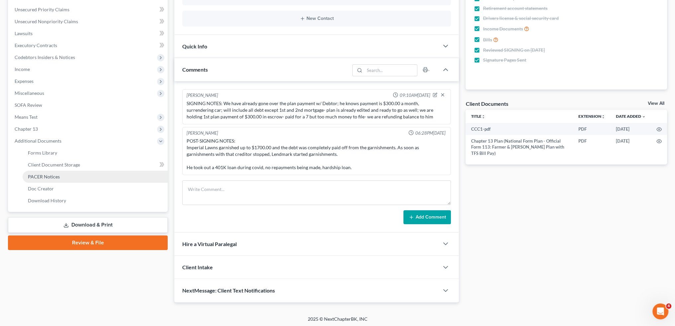
click at [45, 174] on span "PACER Notices" at bounding box center [44, 177] width 32 height 6
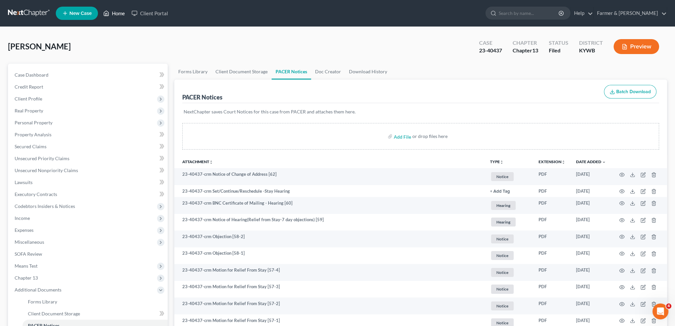
click at [115, 13] on link "Home" at bounding box center [114, 13] width 28 height 12
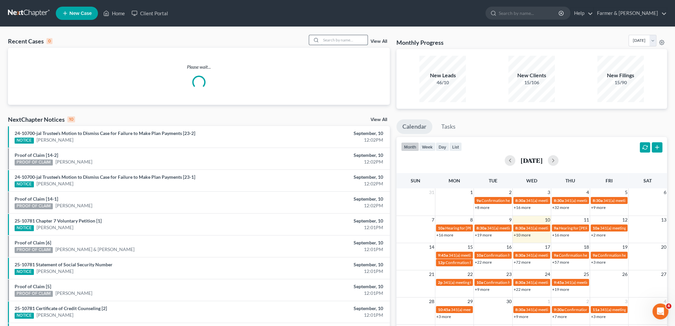
click at [333, 41] on input "search" at bounding box center [344, 40] width 46 height 10
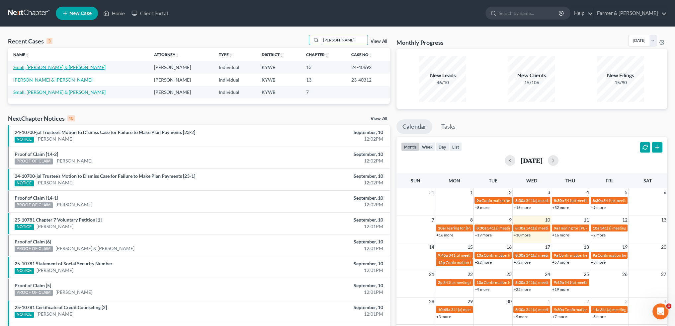
type input "kathy small"
click at [48, 65] on link "Small, Kathy & Charles" at bounding box center [59, 67] width 92 height 6
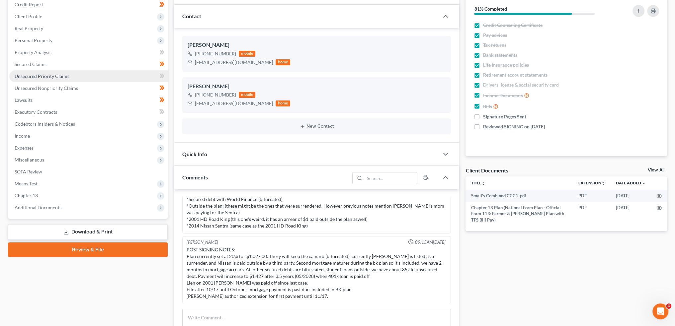
scroll to position [111, 0]
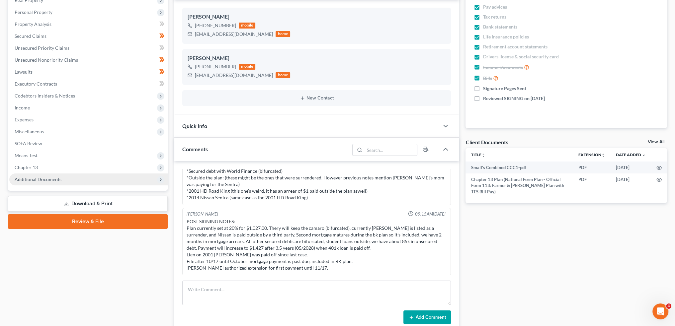
click at [82, 176] on span "Additional Documents" at bounding box center [88, 180] width 158 height 12
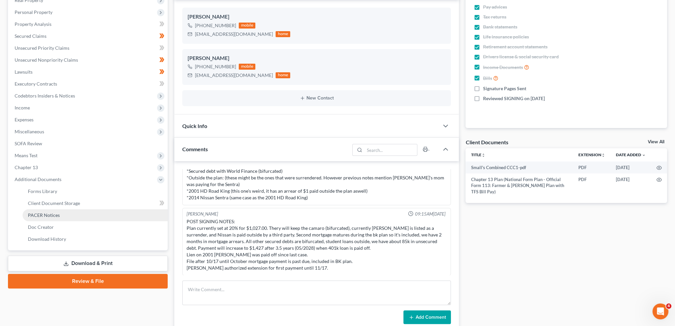
click at [89, 215] on link "PACER Notices" at bounding box center [95, 216] width 145 height 12
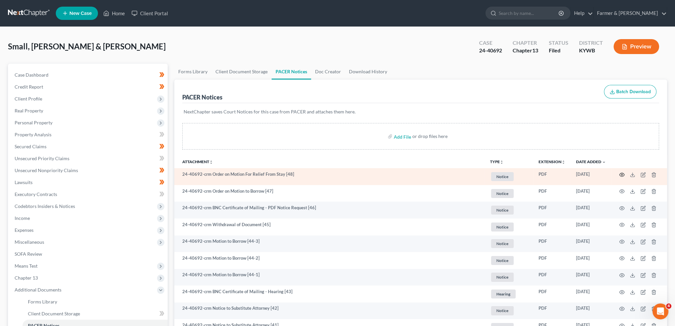
click at [622, 176] on icon "button" at bounding box center [621, 174] width 5 height 5
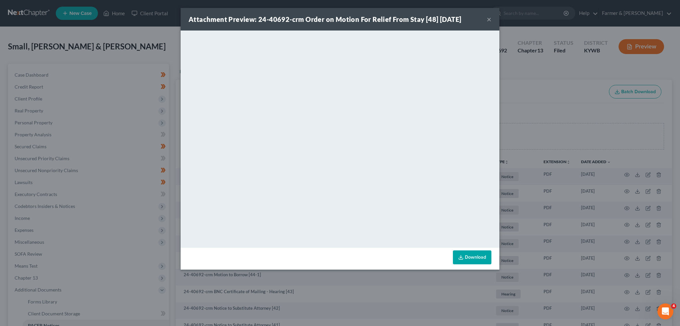
click at [490, 18] on button "×" at bounding box center [489, 19] width 5 height 8
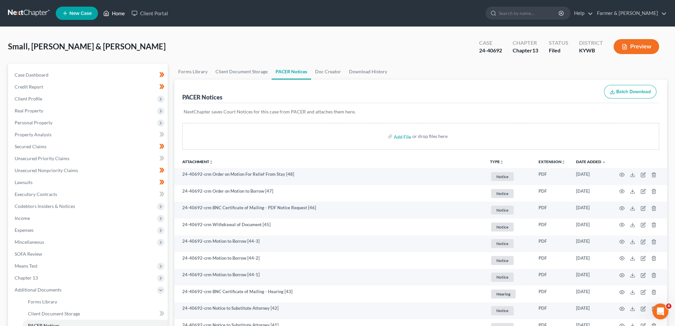
click at [121, 13] on link "Home" at bounding box center [114, 13] width 28 height 12
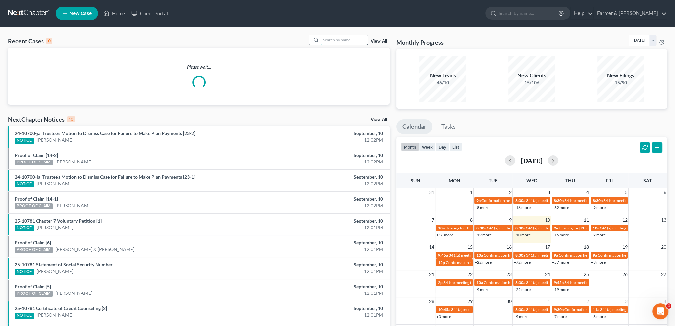
click at [333, 39] on input "search" at bounding box center [344, 40] width 46 height 10
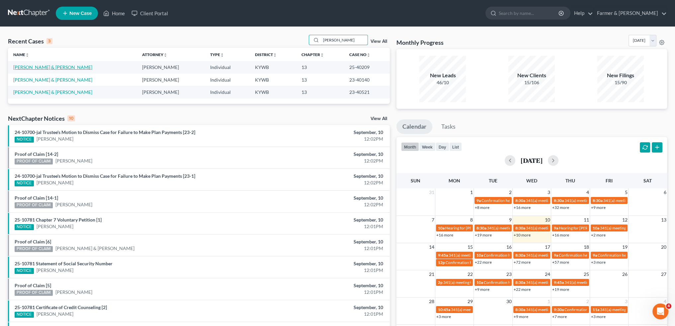
type input "saddler"
click at [56, 67] on link "Saddler, Shauna & Hayes, Donald" at bounding box center [52, 67] width 79 height 6
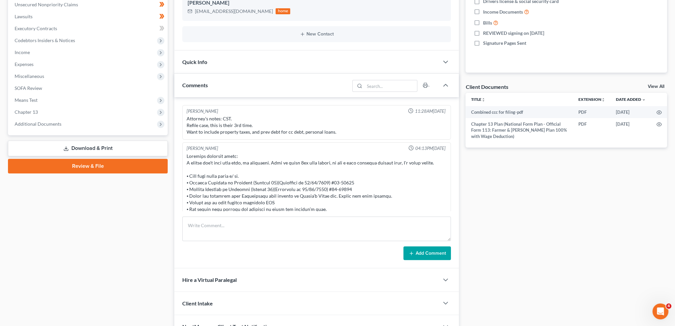
scroll to position [227, 0]
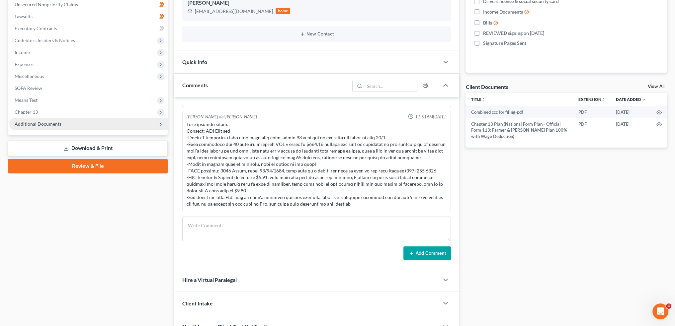
click at [39, 124] on span "Additional Documents" at bounding box center [38, 124] width 47 height 6
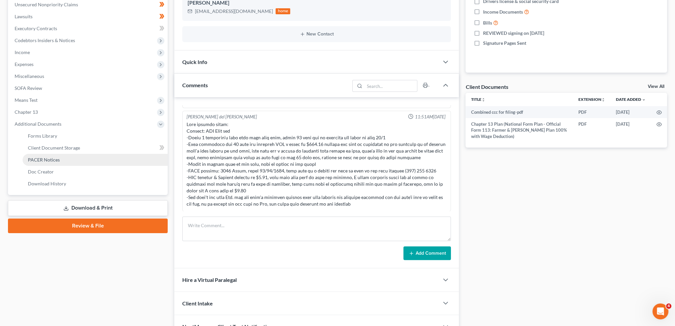
click at [37, 157] on span "PACER Notices" at bounding box center [44, 160] width 32 height 6
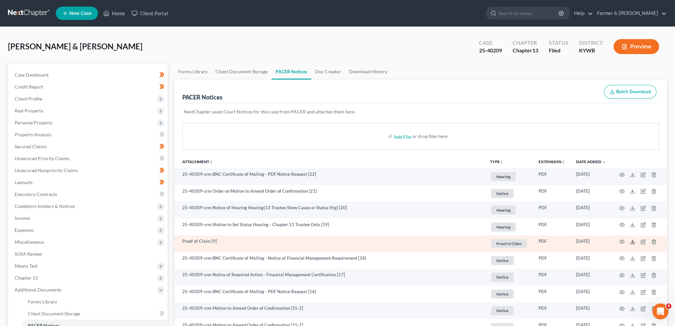
click at [631, 243] on icon at bounding box center [632, 241] width 5 height 5
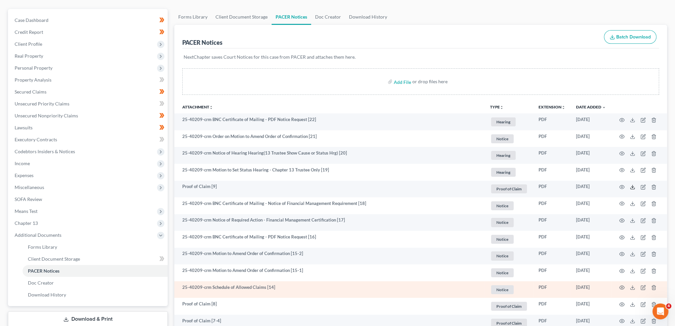
scroll to position [166, 0]
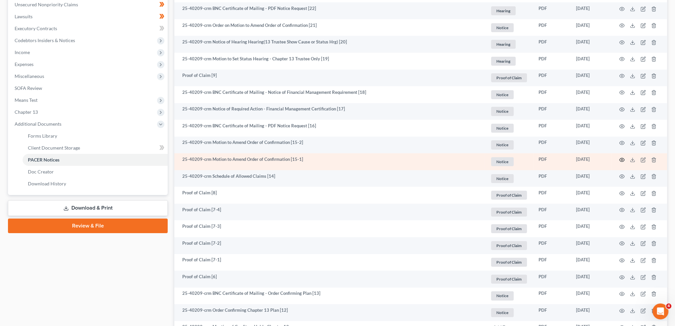
click at [623, 158] on icon "button" at bounding box center [622, 160] width 5 height 4
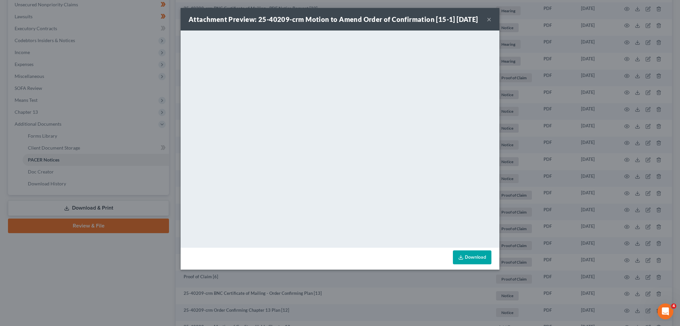
click at [488, 23] on button "×" at bounding box center [489, 19] width 5 height 8
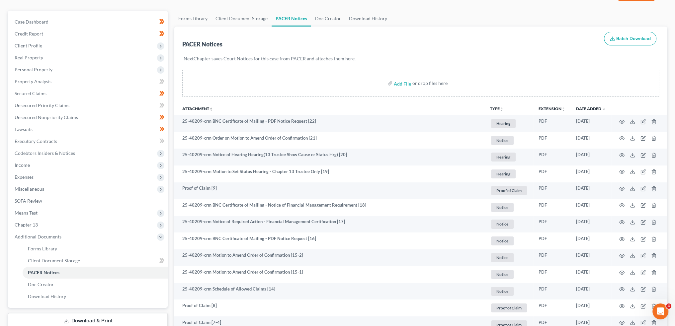
scroll to position [0, 0]
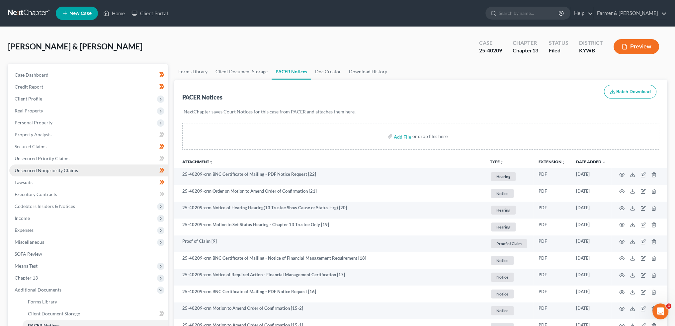
click at [49, 169] on span "Unsecured Nonpriority Claims" at bounding box center [46, 171] width 63 height 6
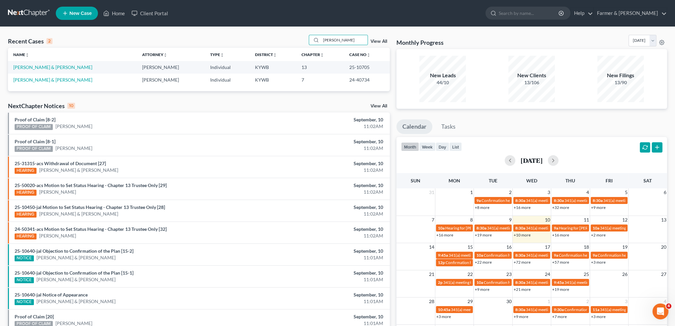
drag, startPoint x: 297, startPoint y: 38, endPoint x: 294, endPoint y: 36, distance: 3.9
click at [294, 36] on div "Recent Cases 2 [PERSON_NAME] View All" at bounding box center [199, 41] width 382 height 13
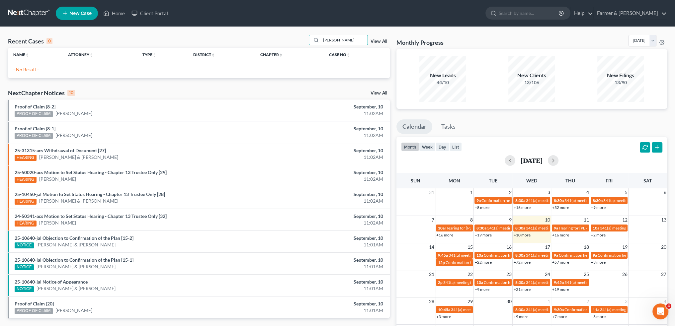
type input "[PERSON_NAME]"
